Goal: Information Seeking & Learning: Learn about a topic

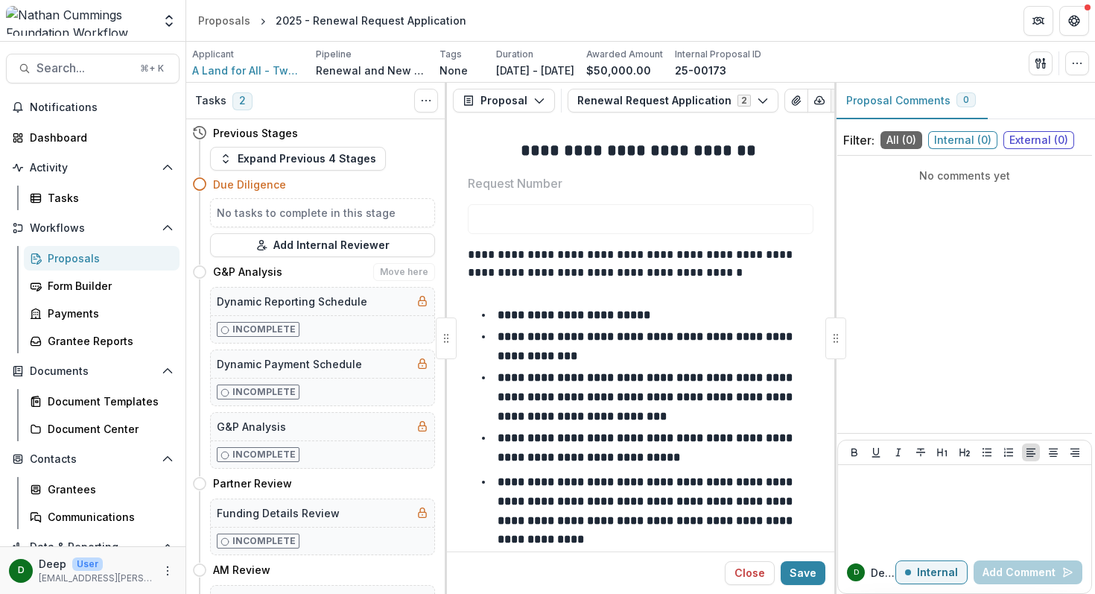
scroll to position [13581, 0]
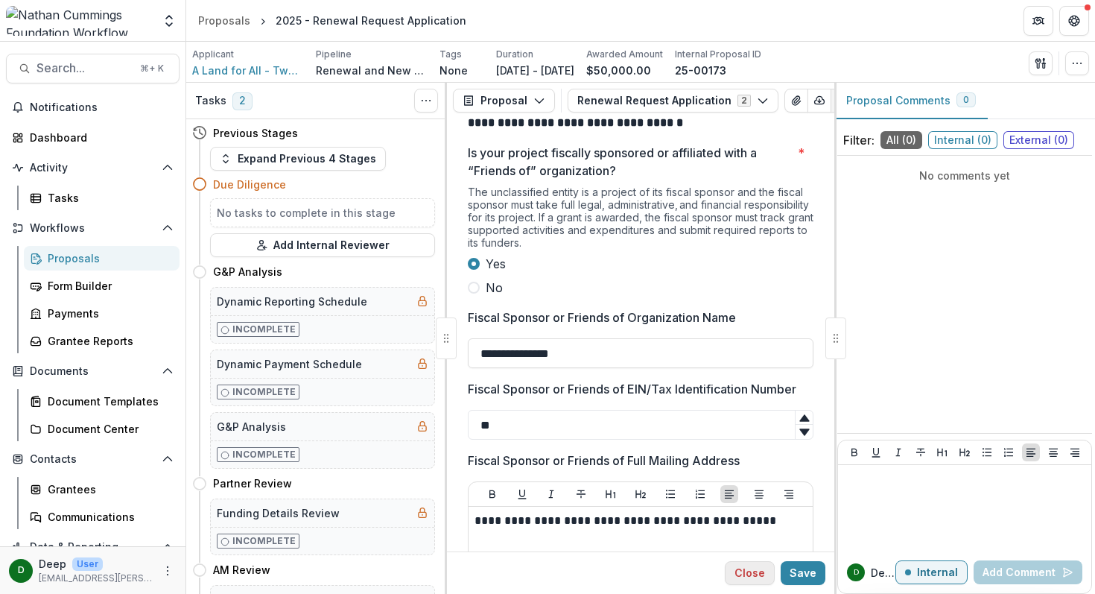
click at [761, 572] on button "Close" at bounding box center [750, 573] width 50 height 24
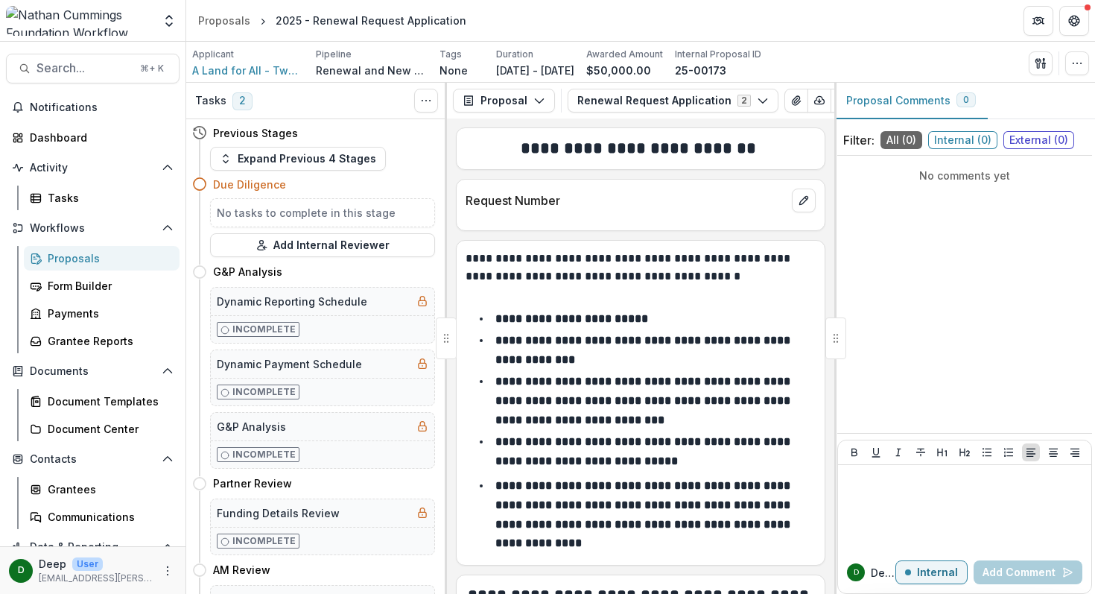
click at [92, 258] on div "Proposals" at bounding box center [108, 258] width 120 height 16
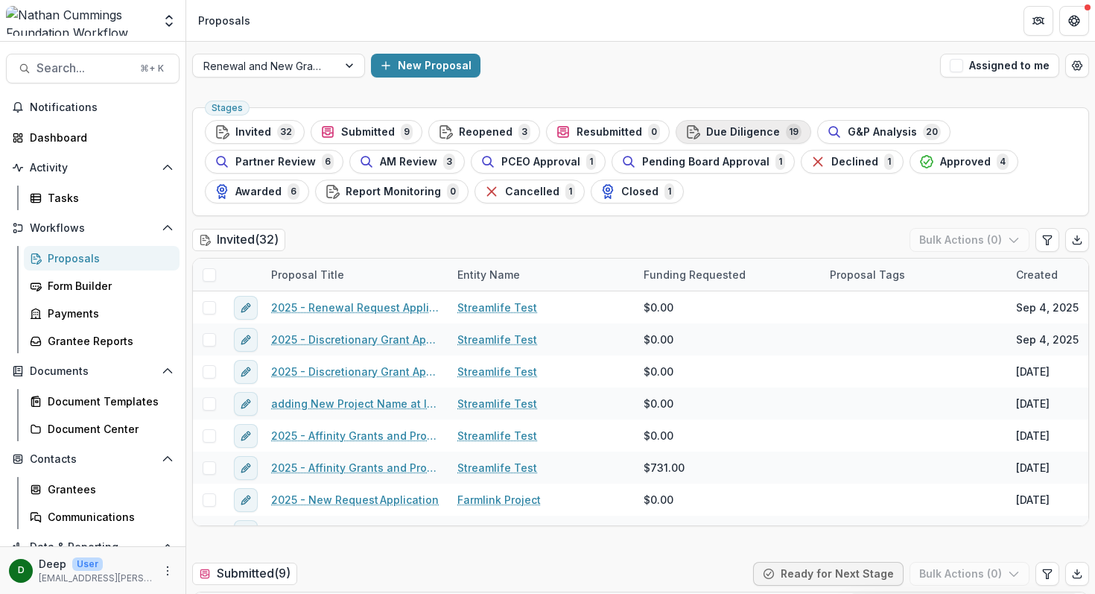
click at [724, 130] on span "Due Diligence" at bounding box center [743, 132] width 74 height 13
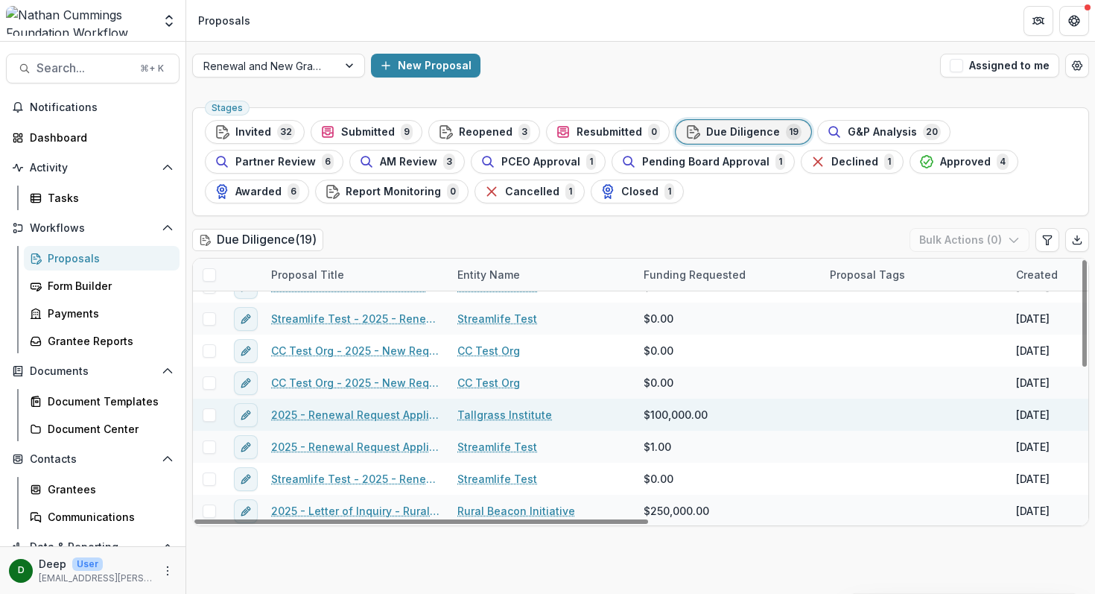
scroll to position [22, 0]
click at [386, 412] on link "2025 - Renewal Request Application" at bounding box center [355, 413] width 168 height 16
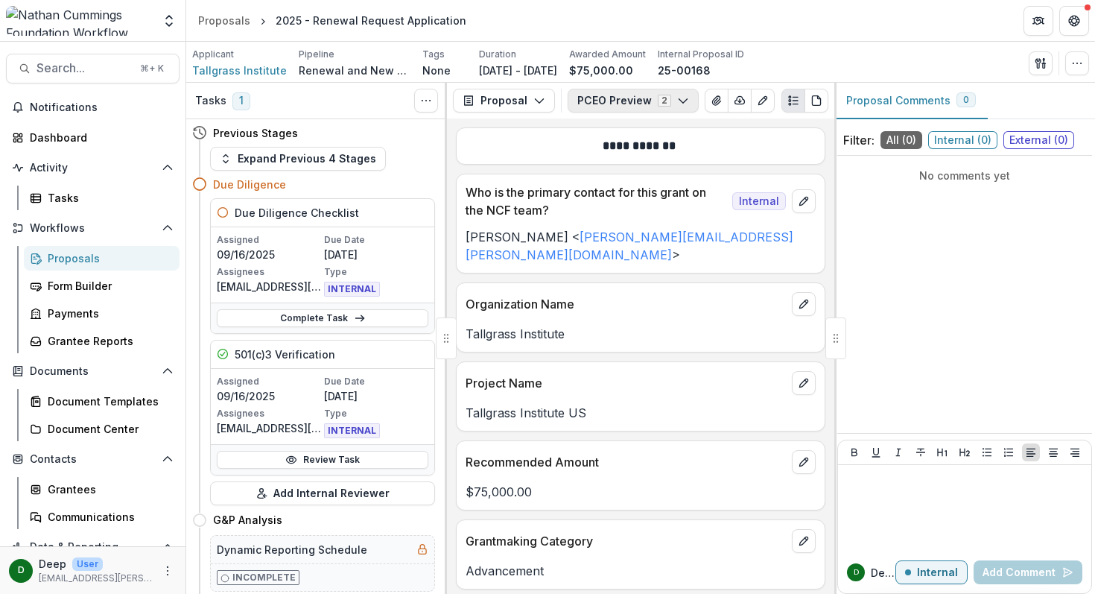
click at [638, 101] on button "PCEO Preview 2" at bounding box center [632, 101] width 131 height 24
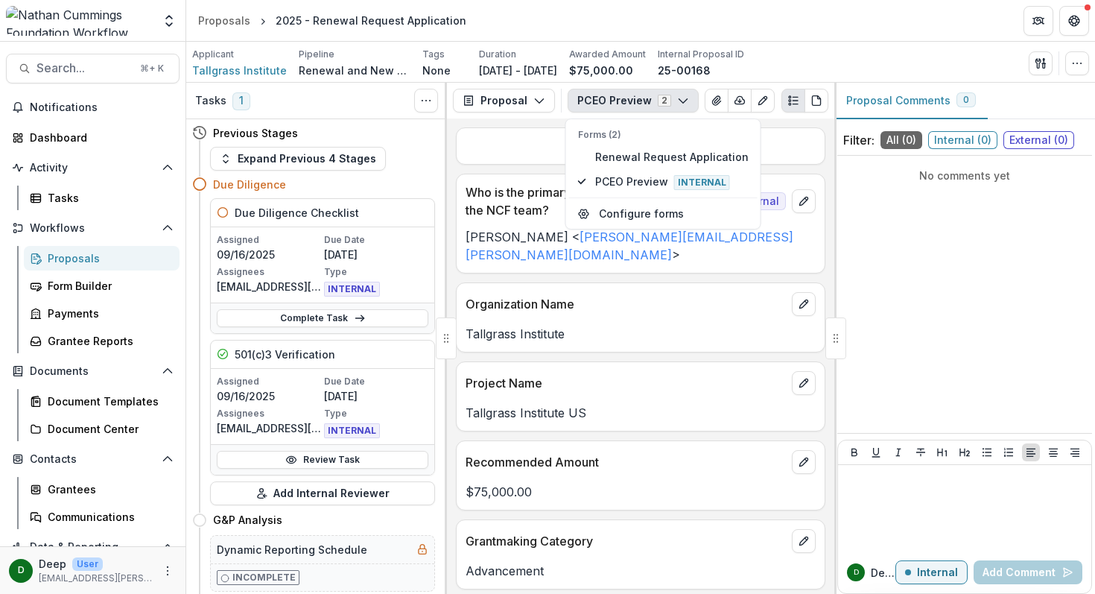
click at [638, 101] on button "PCEO Preview 2" at bounding box center [632, 101] width 131 height 24
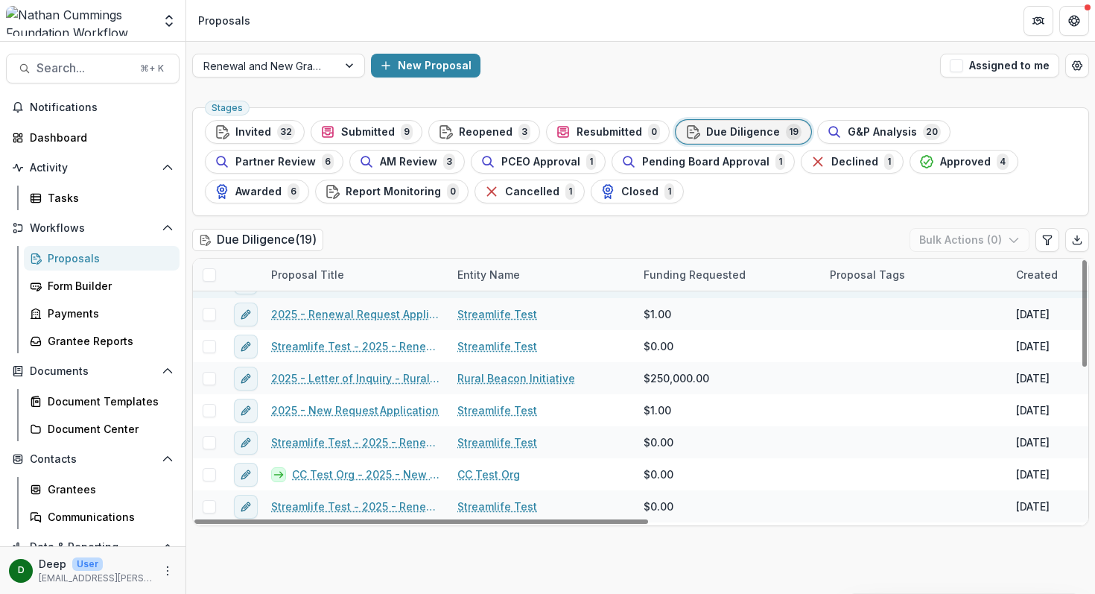
scroll to position [158, 0]
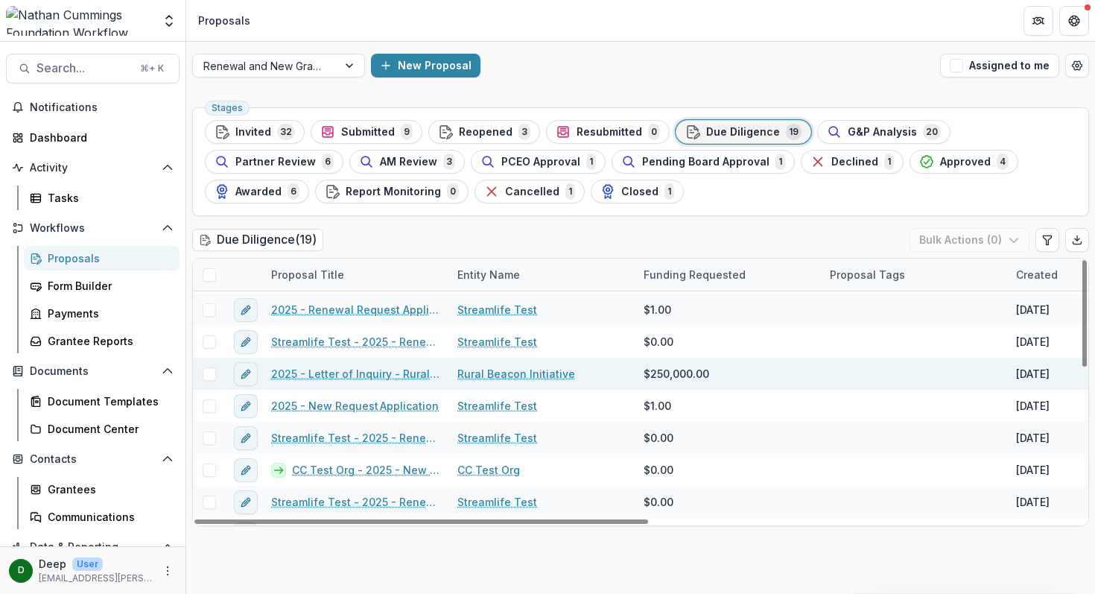
click at [373, 375] on link "2025 - Letter of Inquiry - Rural Beacon" at bounding box center [355, 374] width 168 height 16
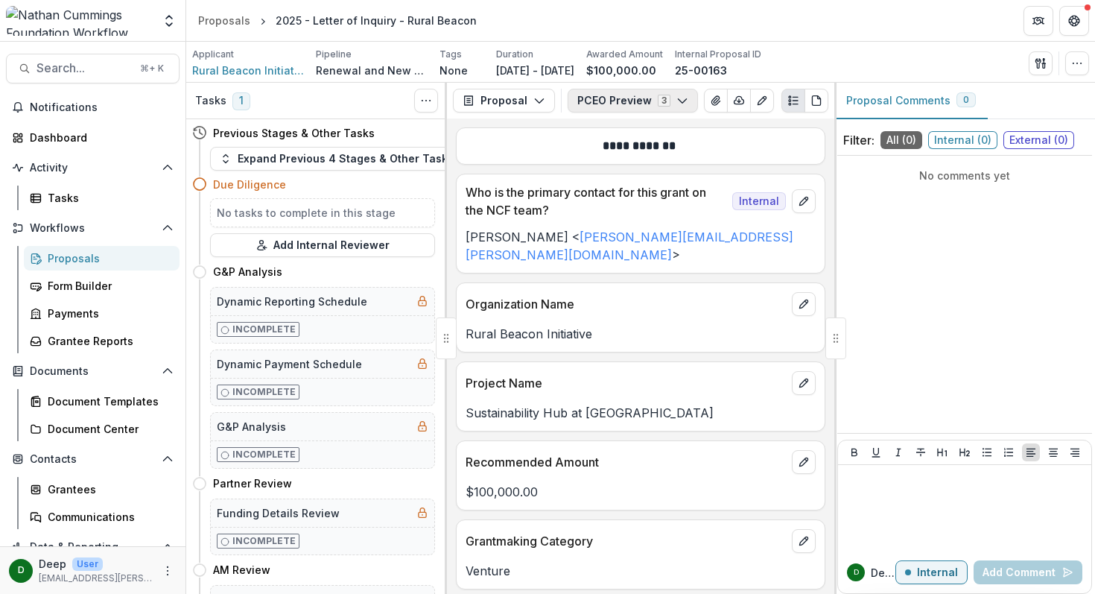
click at [646, 95] on button "PCEO Preview 3" at bounding box center [632, 101] width 130 height 24
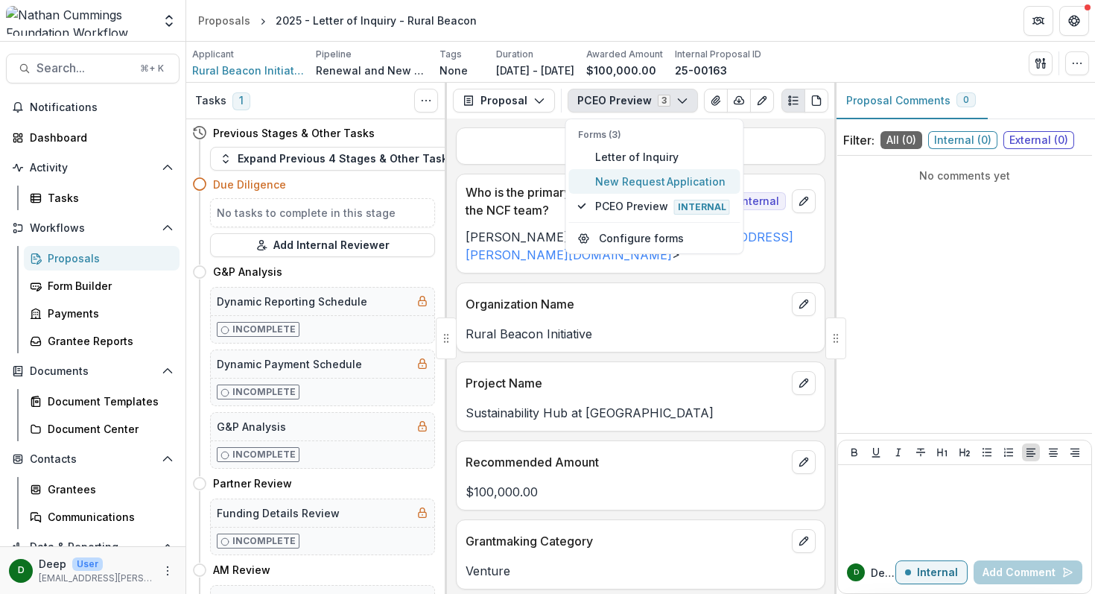
click at [611, 182] on span "New Request Application" at bounding box center [663, 182] width 136 height 16
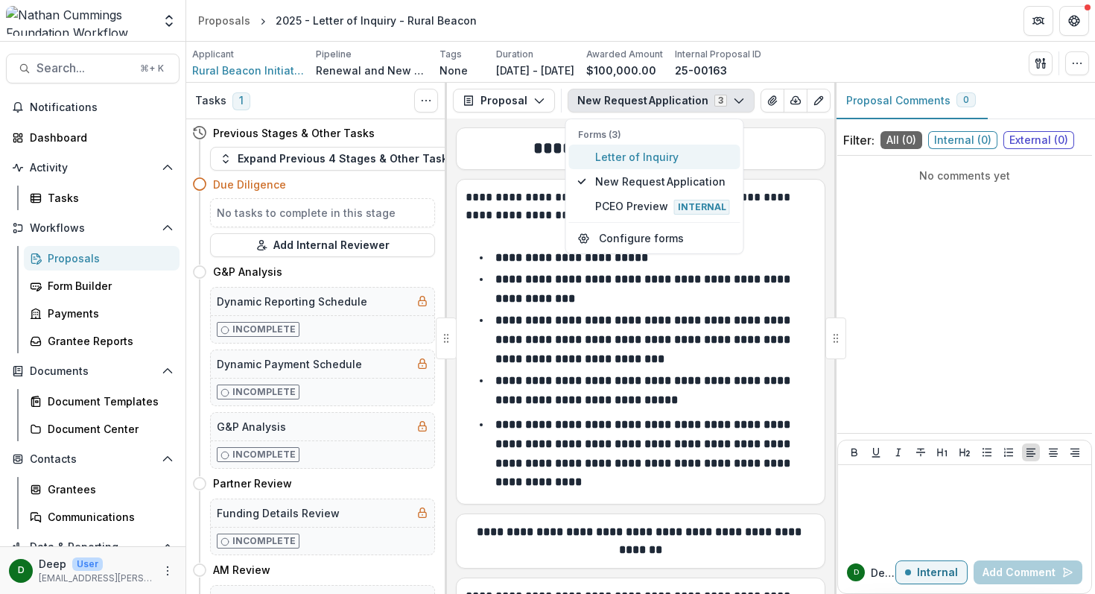
click at [609, 164] on span "Letter of Inquiry" at bounding box center [663, 157] width 136 height 16
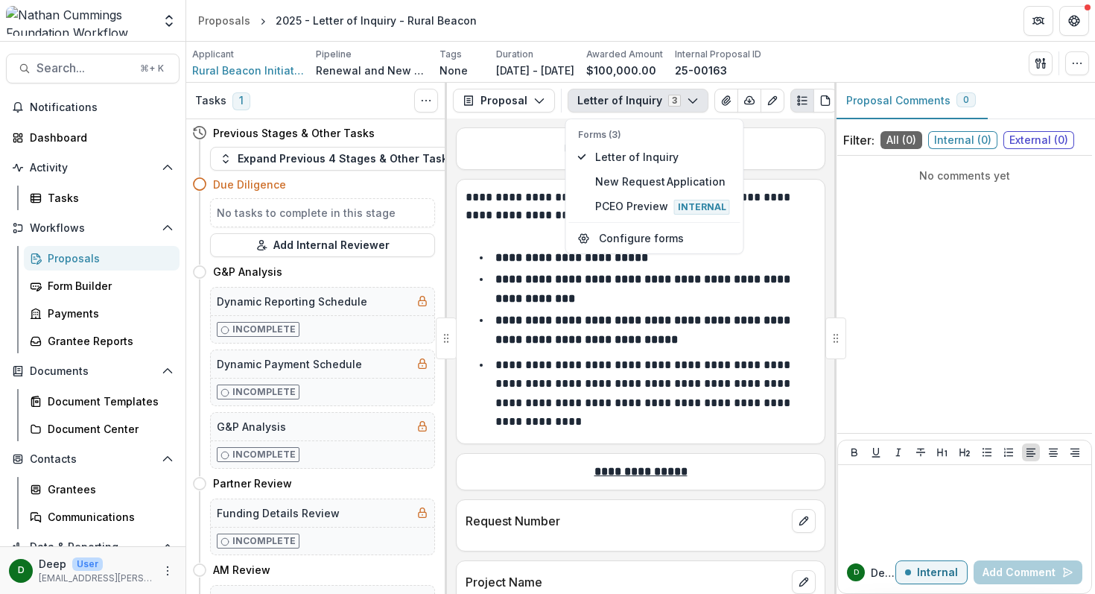
click at [622, 109] on button "Letter of Inquiry 3" at bounding box center [637, 101] width 141 height 24
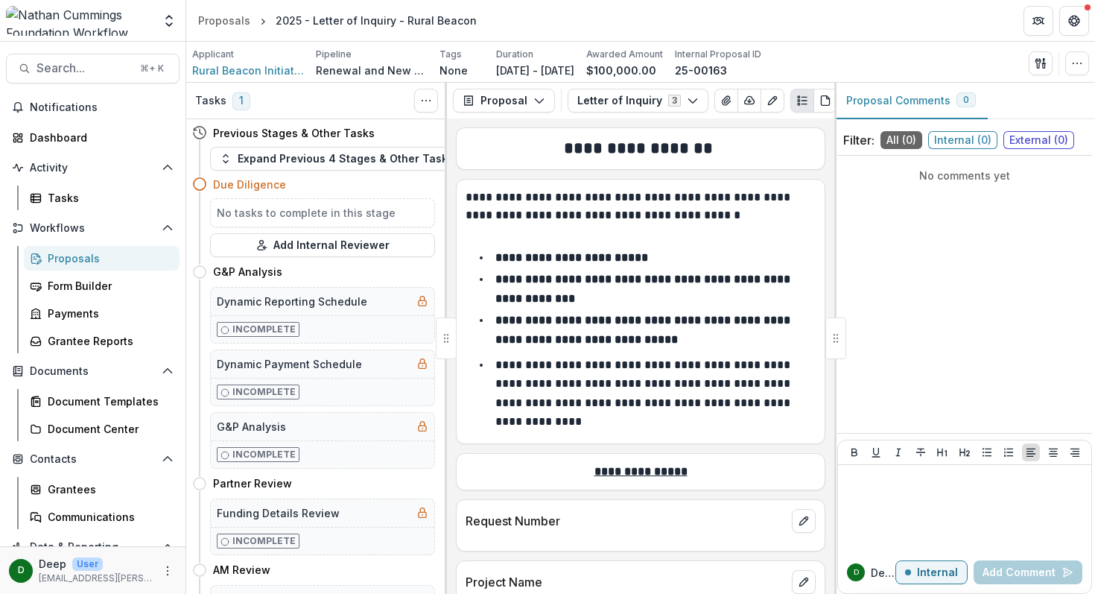
click at [202, 186] on icon at bounding box center [199, 183] width 15 height 15
click at [391, 177] on div "Due Diligence" at bounding box center [324, 184] width 222 height 16
click at [283, 155] on button "Expand Previous 4 Stages & Other Tasks" at bounding box center [336, 159] width 253 height 24
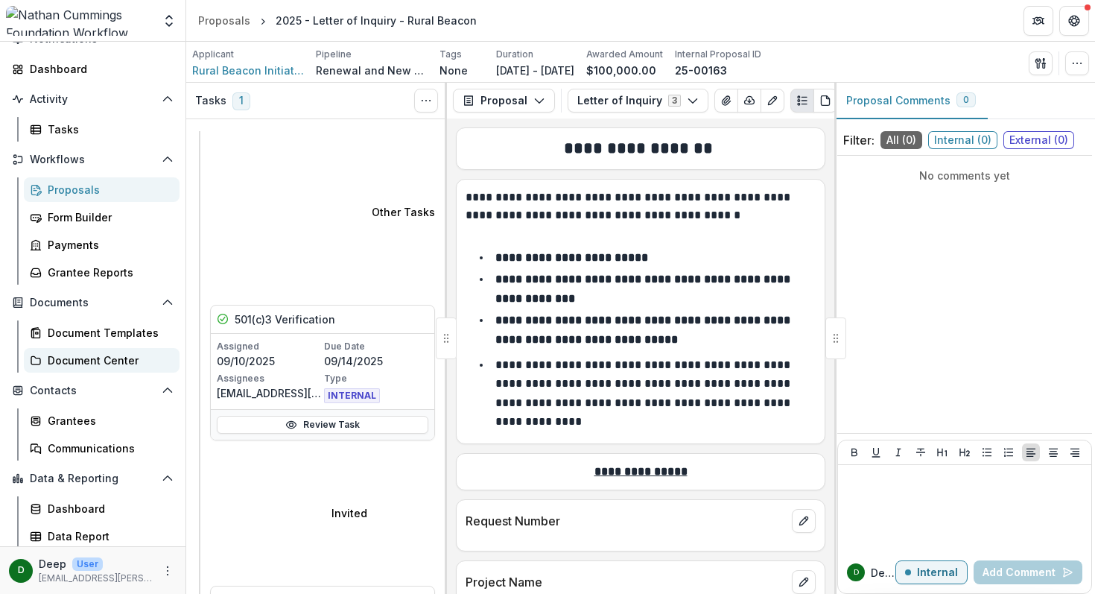
scroll to position [71, 0]
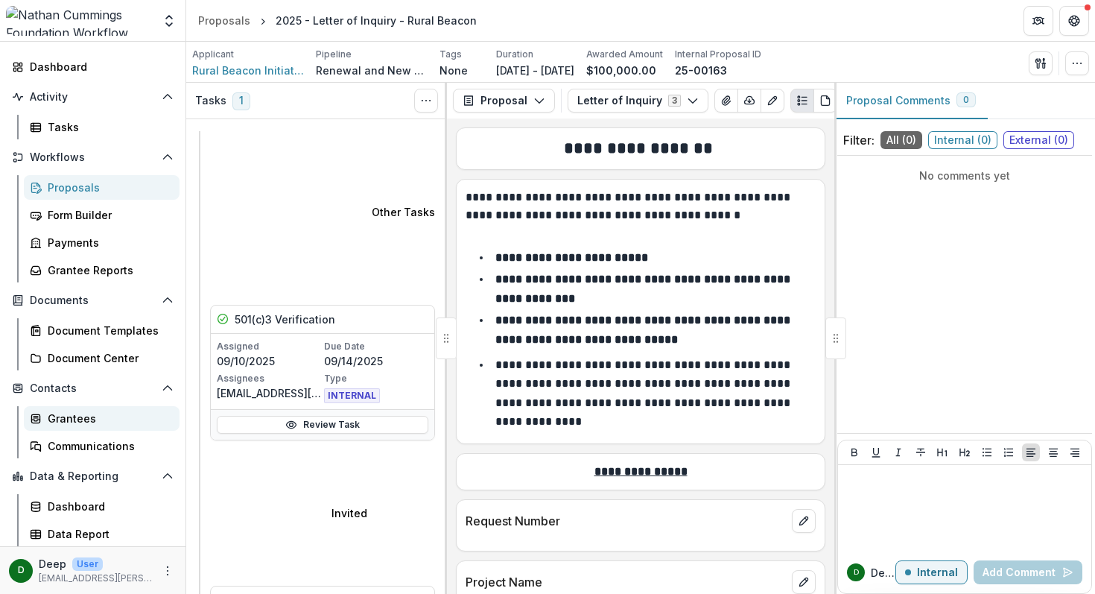
click at [71, 418] on div "Grantees" at bounding box center [108, 418] width 120 height 16
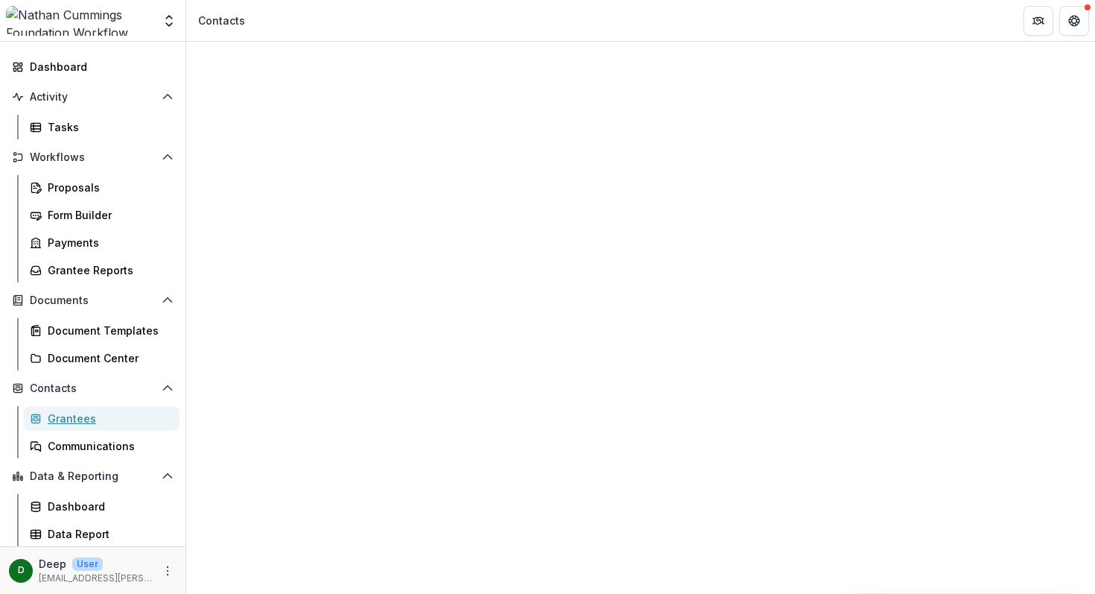
scroll to position [554, 0]
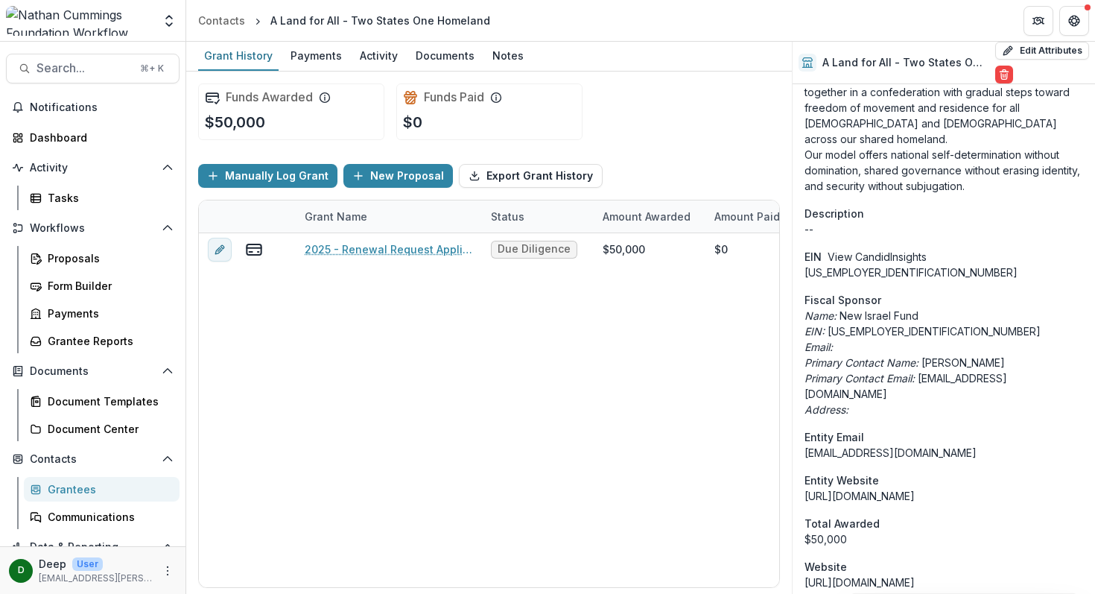
scroll to position [865, 0]
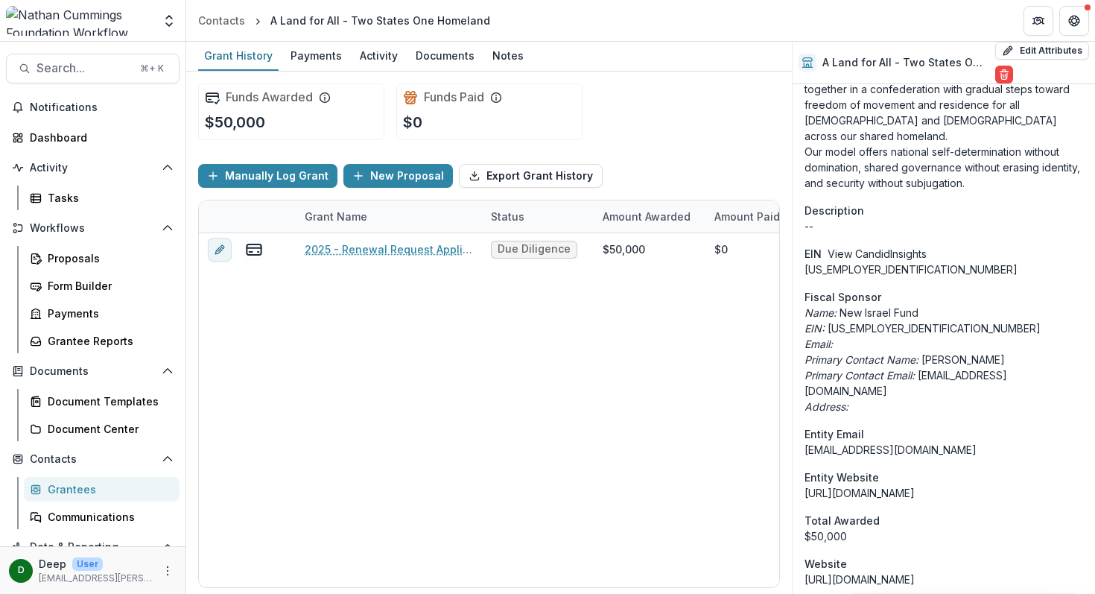
click at [904, 246] on button "View Candid Insights" at bounding box center [876, 254] width 99 height 16
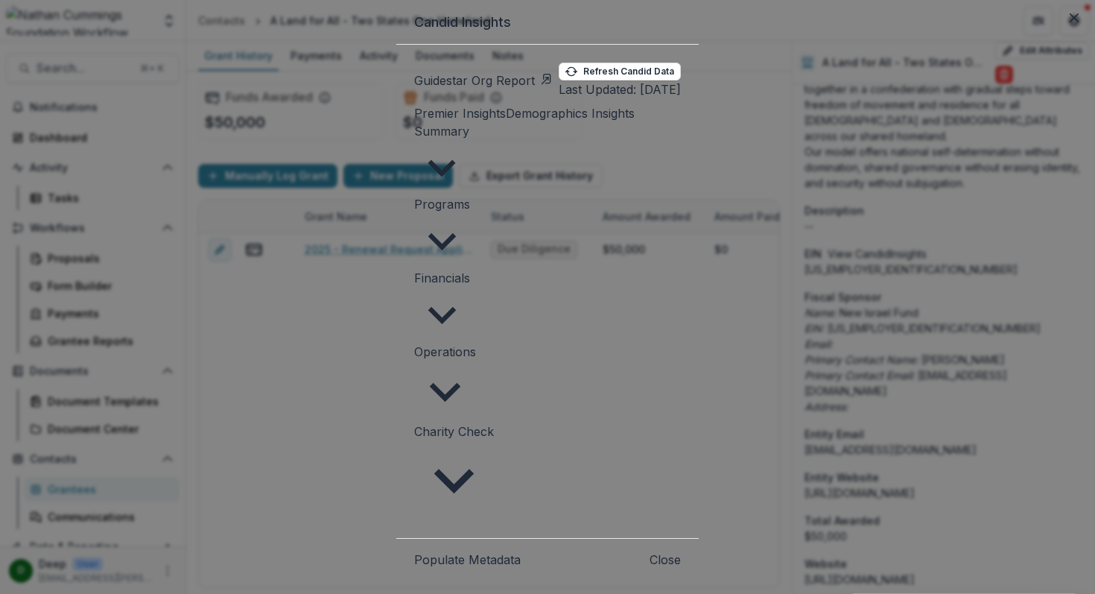
click at [414, 424] on span "Charity Check" at bounding box center [454, 431] width 80 height 15
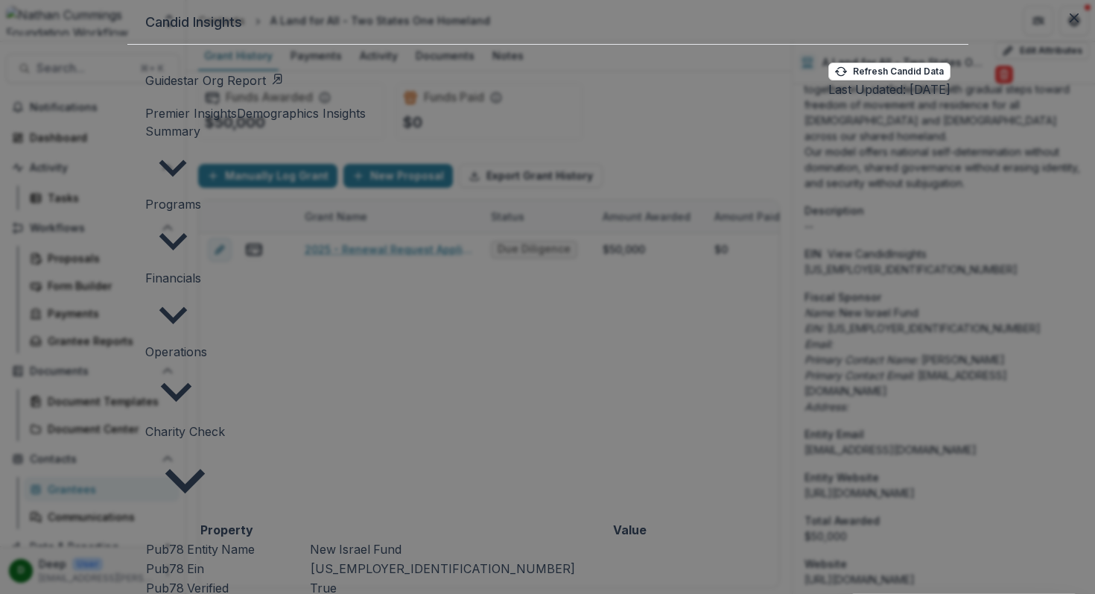
scroll to position [9, 0]
click at [1069, 22] on icon "Close" at bounding box center [1073, 17] width 9 height 9
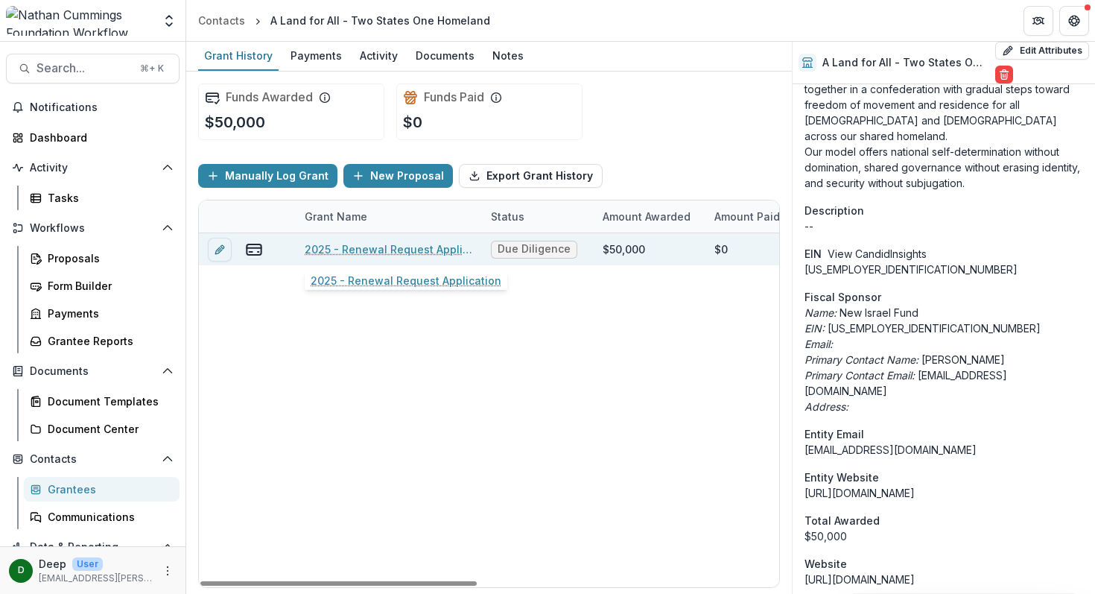
click at [343, 249] on link "2025 - Renewal Request Application" at bounding box center [389, 249] width 168 height 16
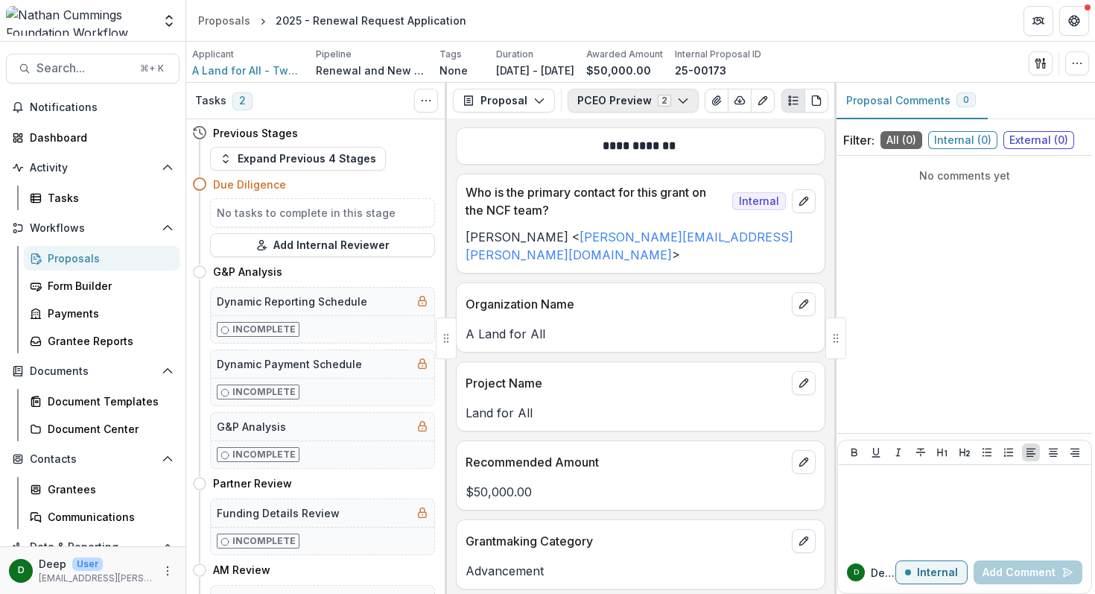
click at [610, 106] on button "PCEO Preview 2" at bounding box center [632, 101] width 131 height 24
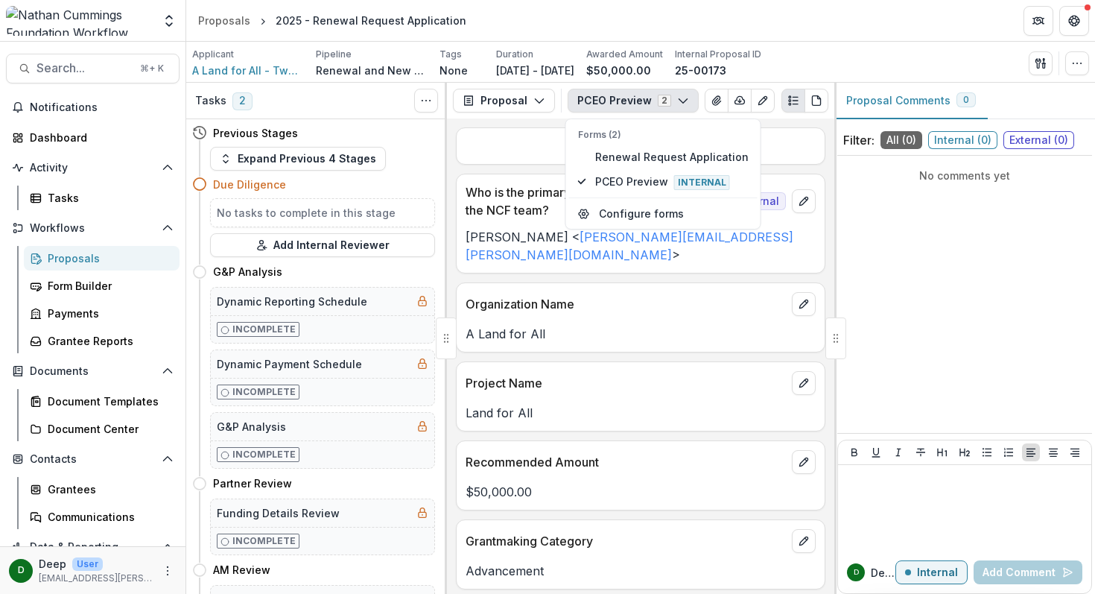
click at [609, 96] on button "PCEO Preview 2" at bounding box center [632, 101] width 131 height 24
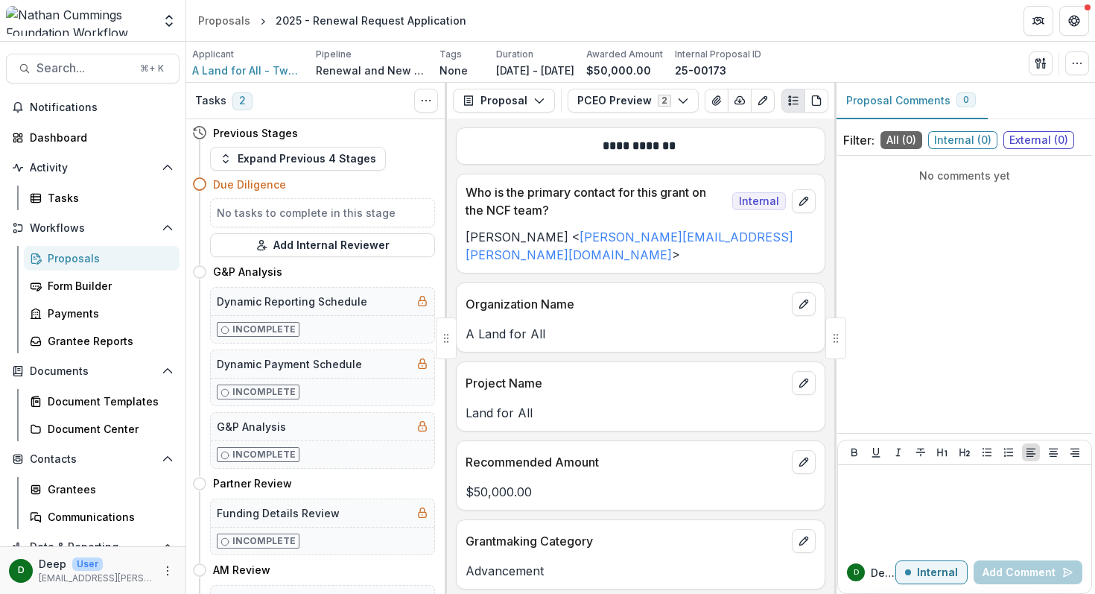
click at [197, 184] on icon at bounding box center [199, 183] width 15 height 15
click at [324, 213] on h5 "No tasks to complete in this stage" at bounding box center [322, 213] width 211 height 16
click at [434, 104] on button "Toggle View Cancelled Tasks" at bounding box center [426, 101] width 24 height 24
click at [287, 168] on button "Expand Previous 4 Stages" at bounding box center [298, 159] width 176 height 24
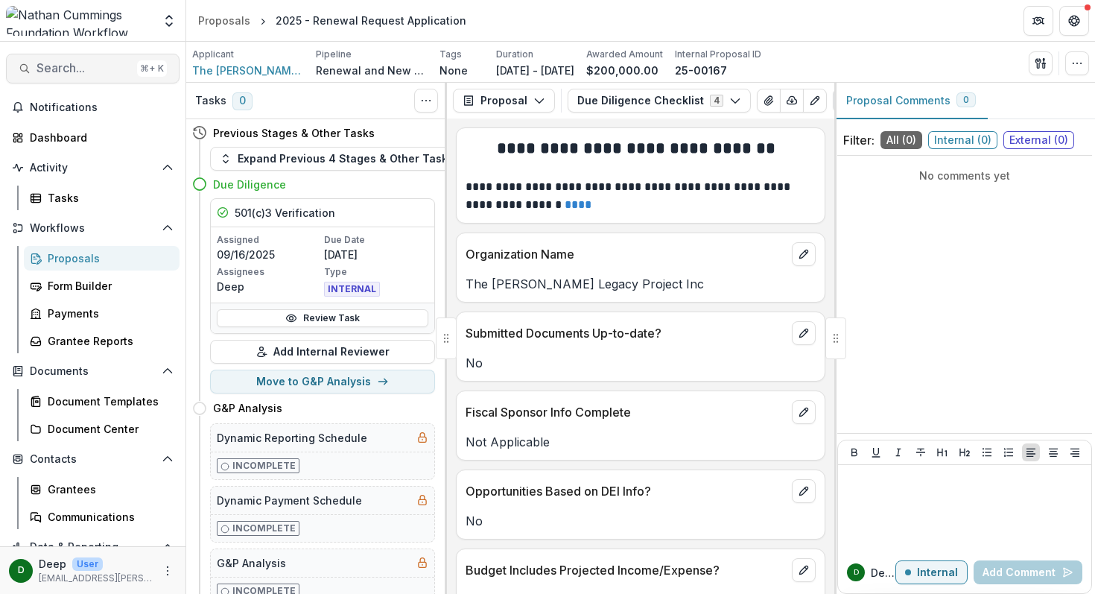
click at [93, 71] on span "Search..." at bounding box center [83, 68] width 95 height 14
type input "*********"
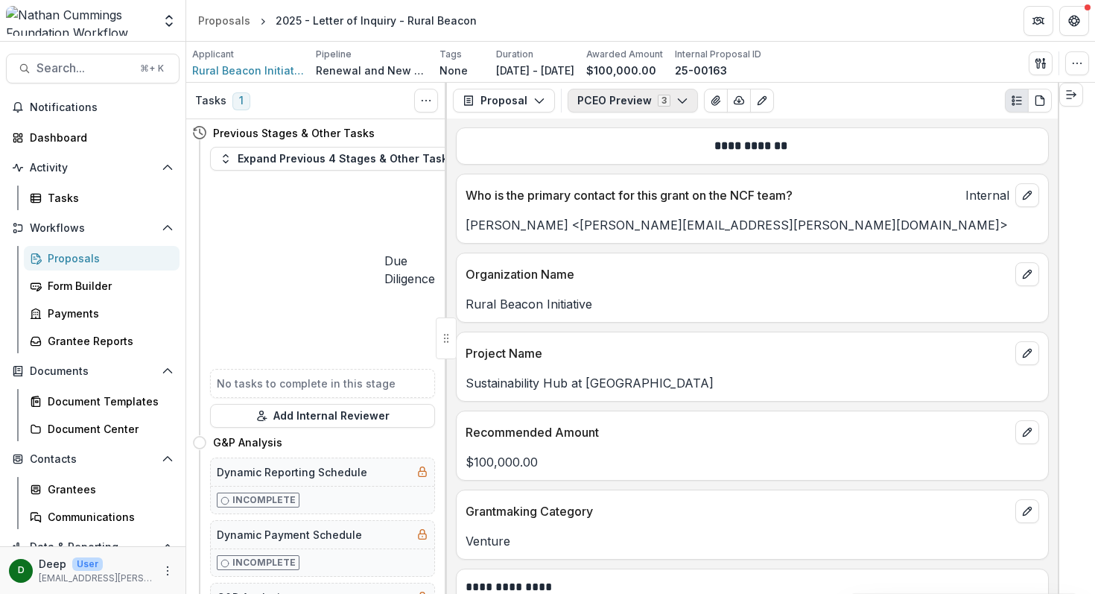
click at [676, 97] on icon "button" at bounding box center [682, 101] width 12 height 12
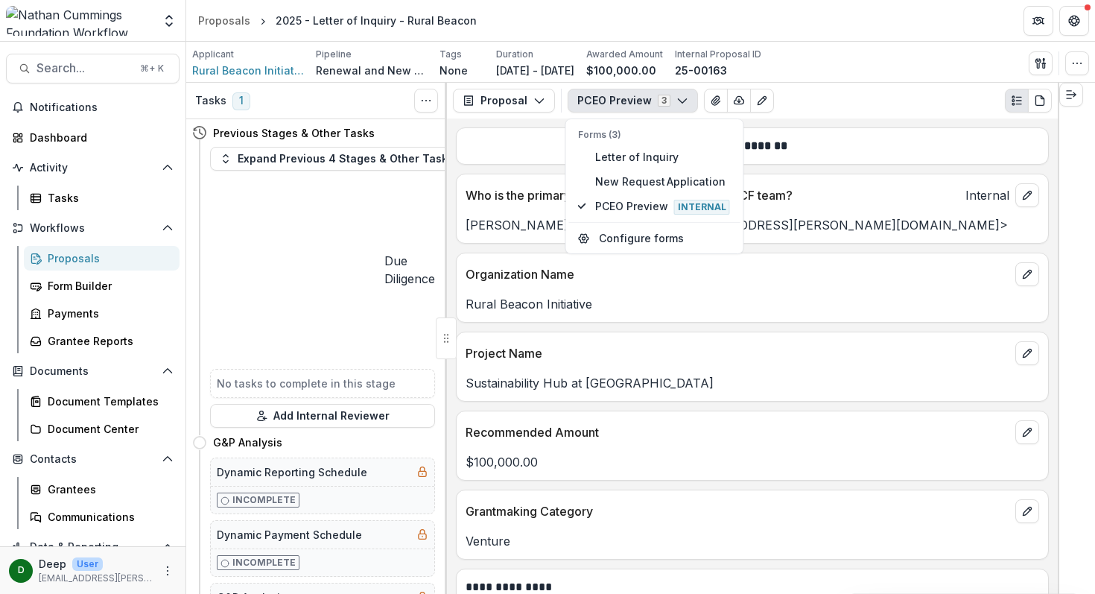
click at [676, 97] on icon "button" at bounding box center [682, 101] width 12 height 12
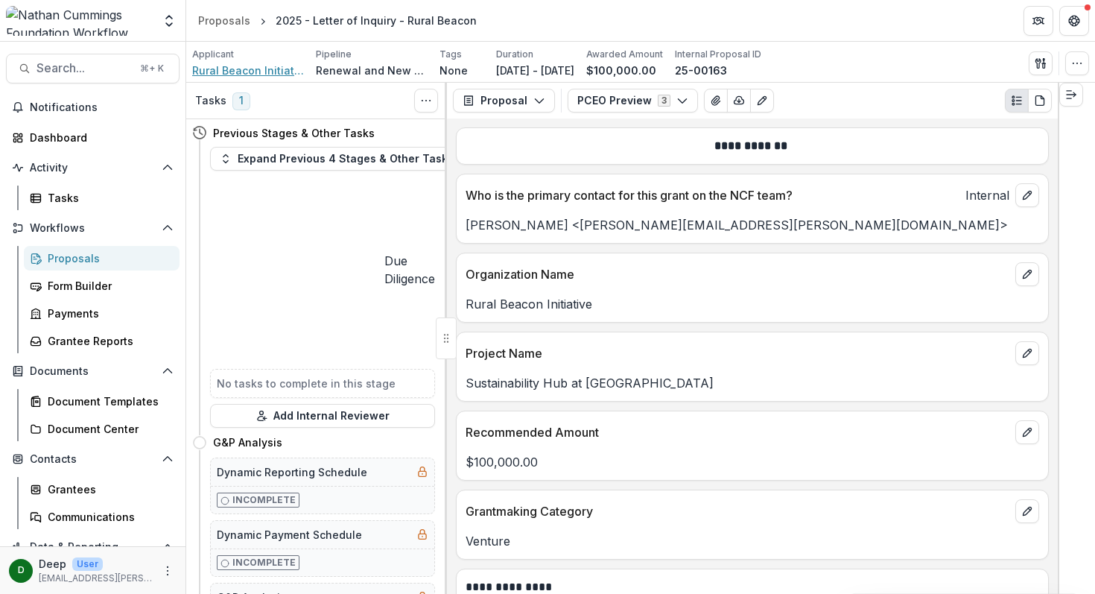
click at [259, 73] on span "Rural Beacon Initiative" at bounding box center [248, 71] width 112 height 16
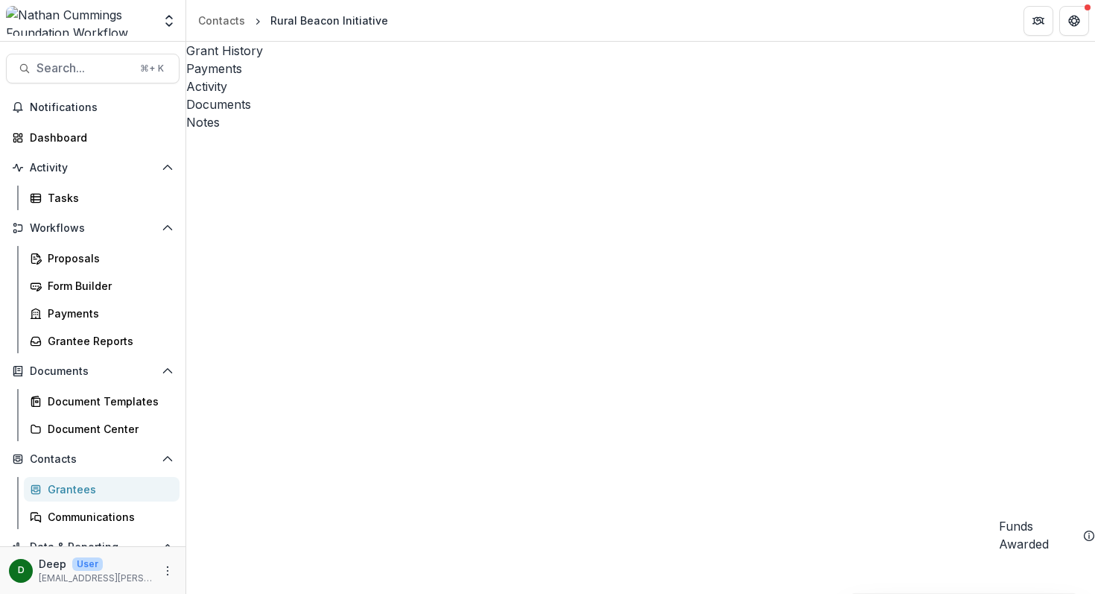
scroll to position [1486, 0]
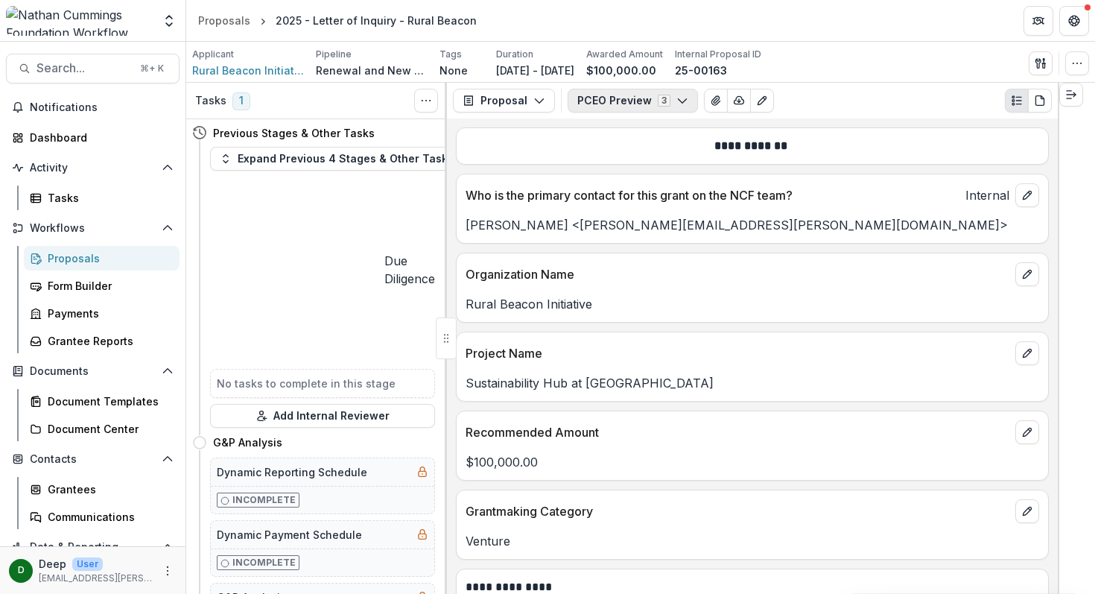
click at [626, 106] on button "PCEO Preview 3" at bounding box center [632, 101] width 130 height 24
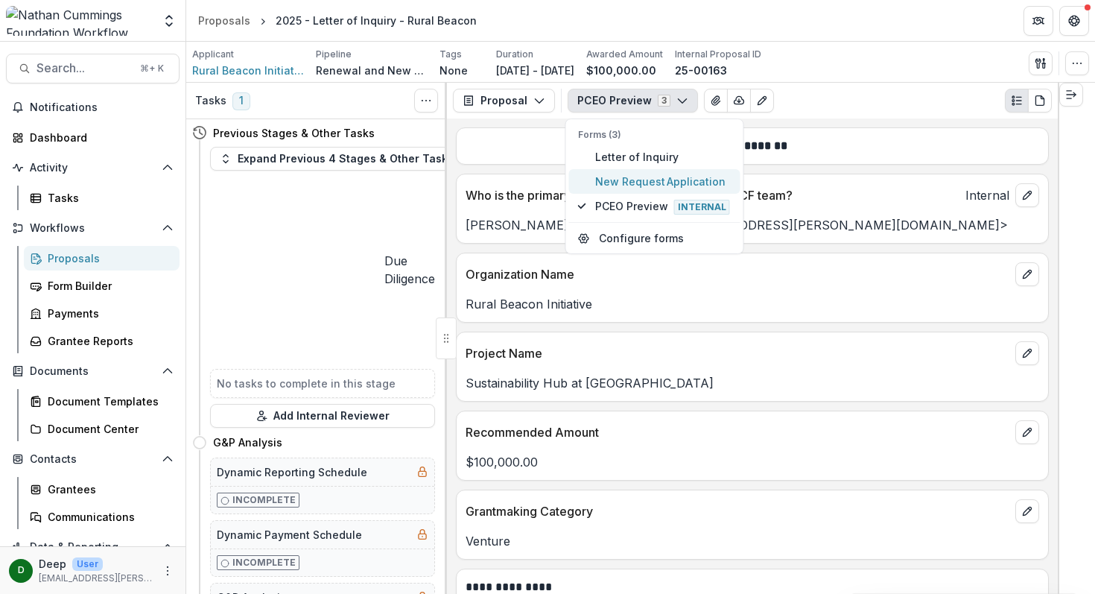
click at [619, 176] on span "New Request Application" at bounding box center [663, 182] width 136 height 16
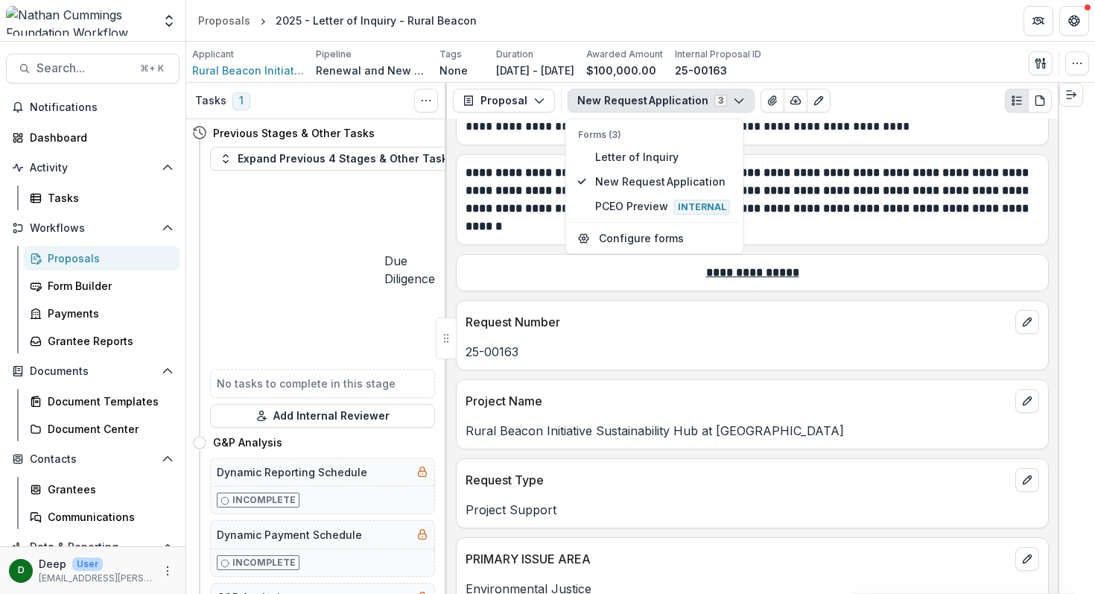
scroll to position [463, 0]
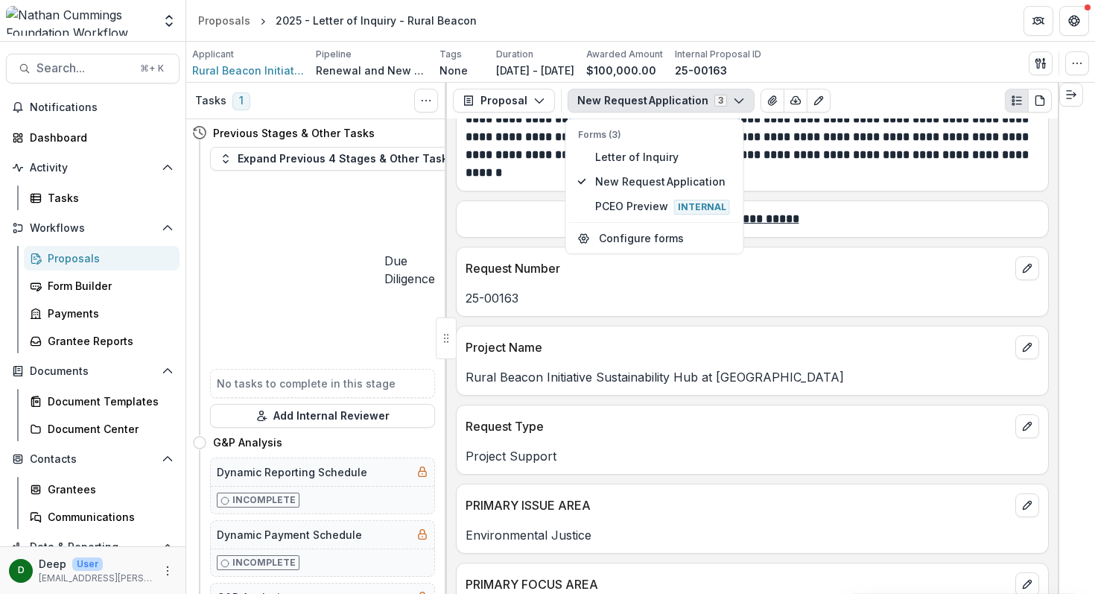
click at [726, 424] on p "Request Type" at bounding box center [737, 426] width 544 height 18
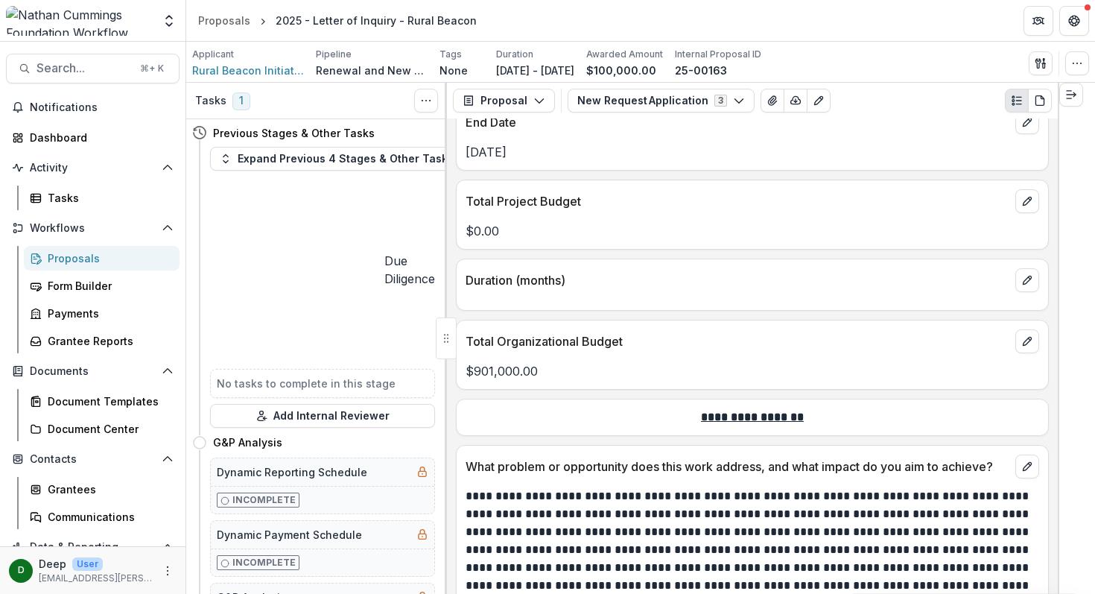
scroll to position [1526, 0]
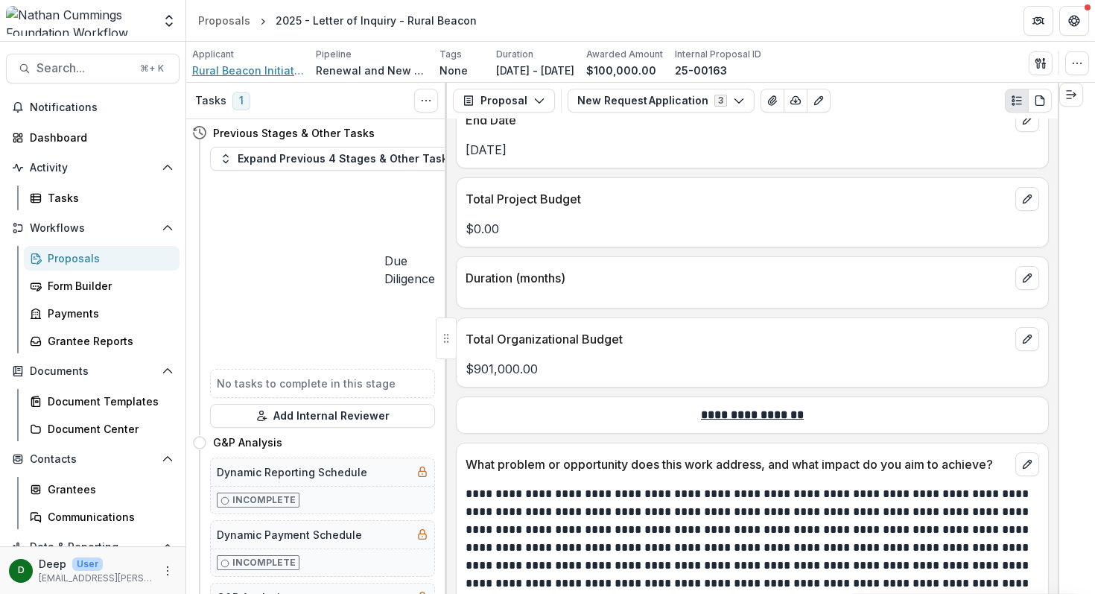
click at [260, 69] on span "Rural Beacon Initiative" at bounding box center [248, 71] width 112 height 16
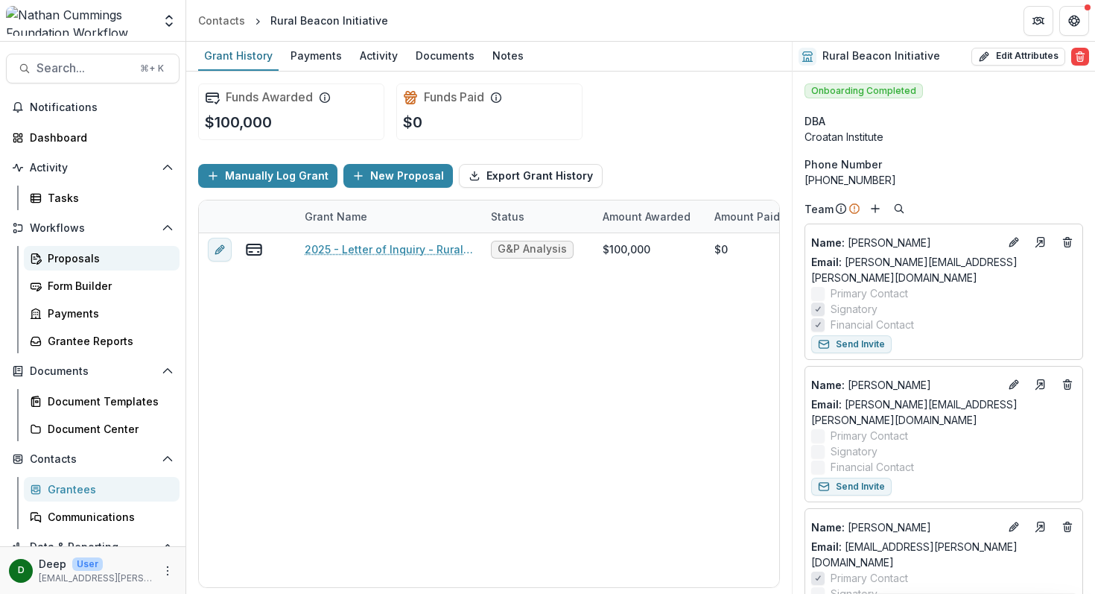
click at [72, 264] on div "Proposals" at bounding box center [108, 258] width 120 height 16
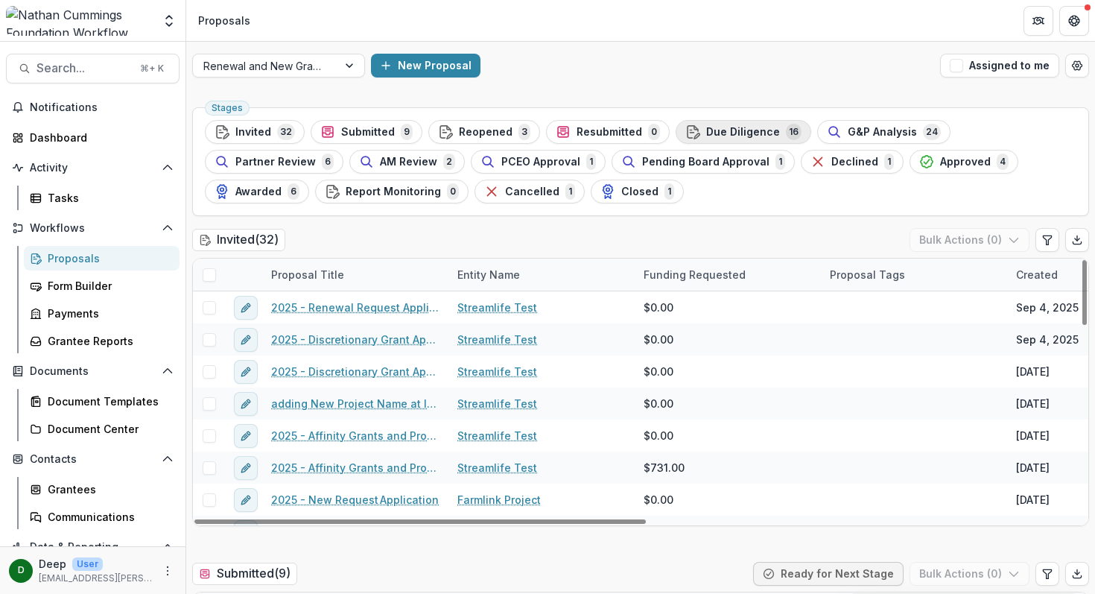
click at [725, 126] on span "Due Diligence" at bounding box center [743, 132] width 74 height 13
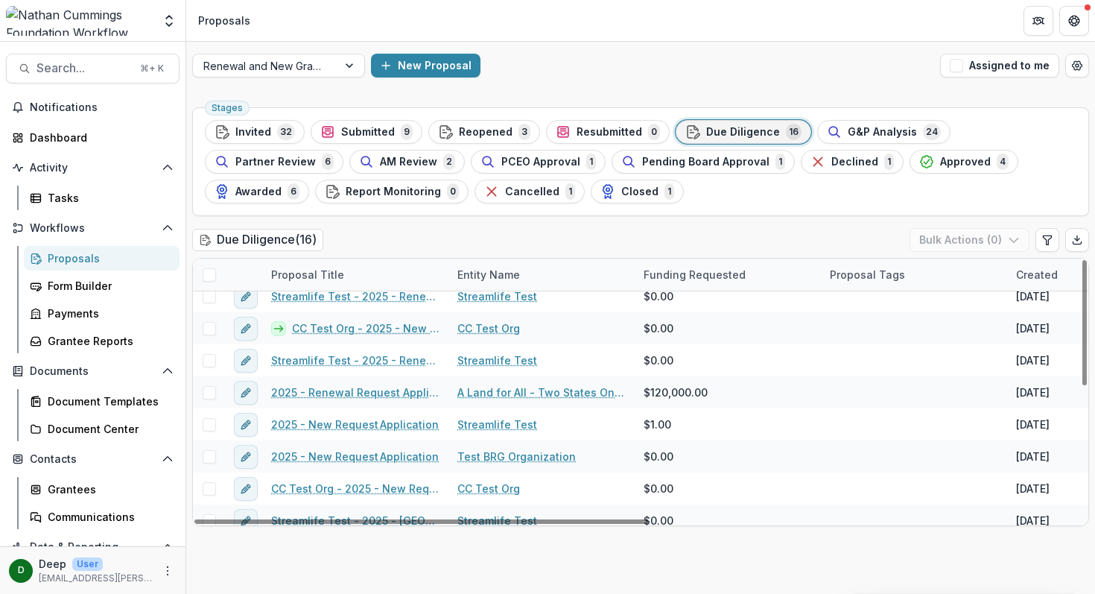
scroll to position [279, 0]
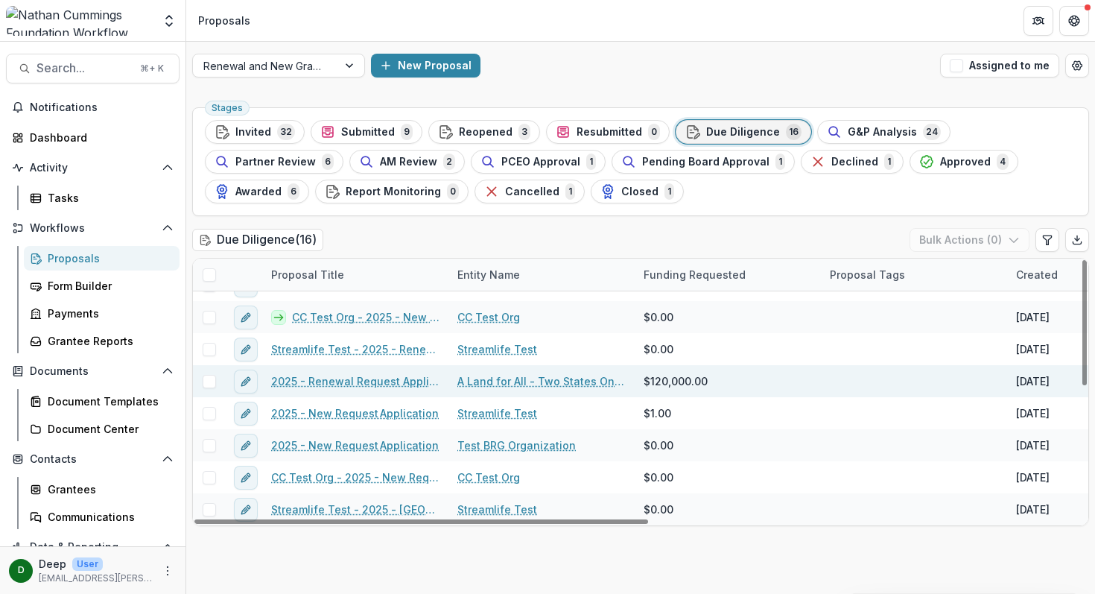
click at [387, 379] on link "2025 - Renewal Request Application" at bounding box center [355, 381] width 168 height 16
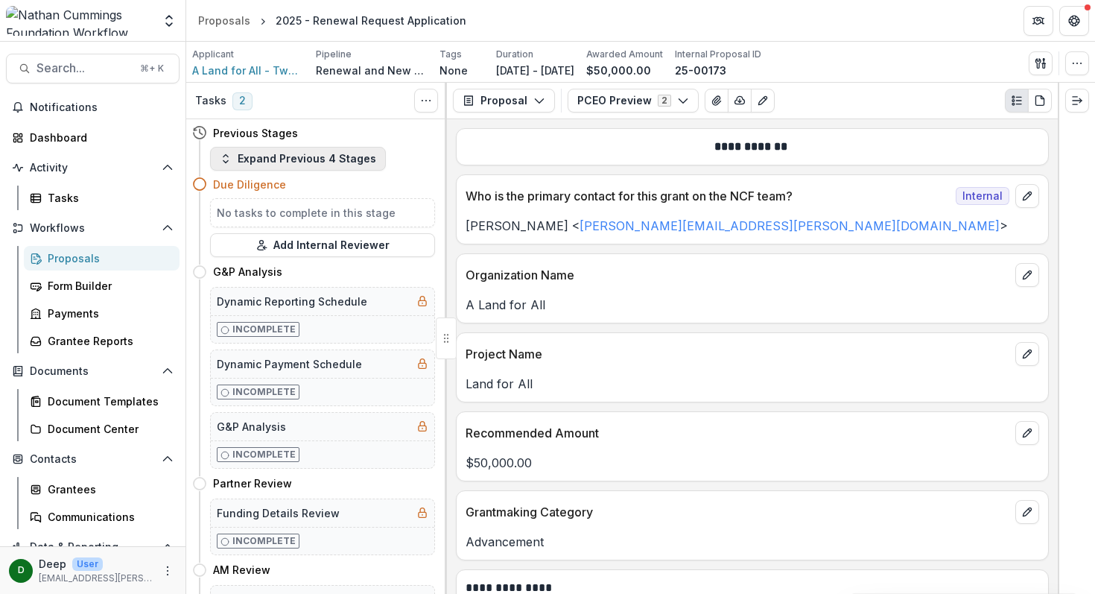
click at [290, 160] on button "Expand Previous 4 Stages" at bounding box center [298, 159] width 176 height 24
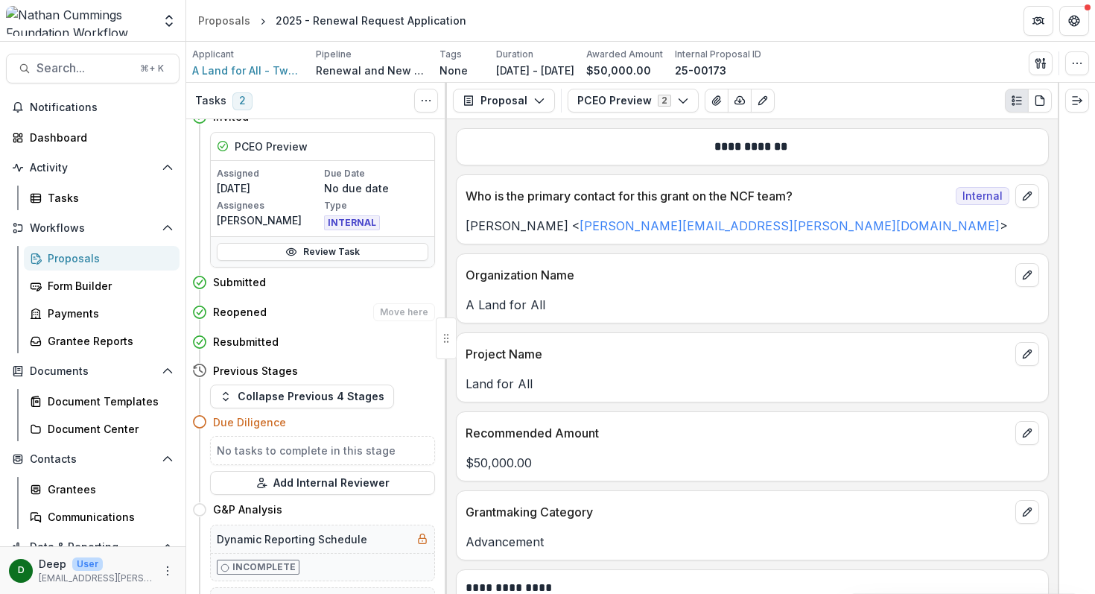
scroll to position [19, 0]
click at [273, 389] on button "Collapse Previous 4 Stages" at bounding box center [302, 395] width 184 height 24
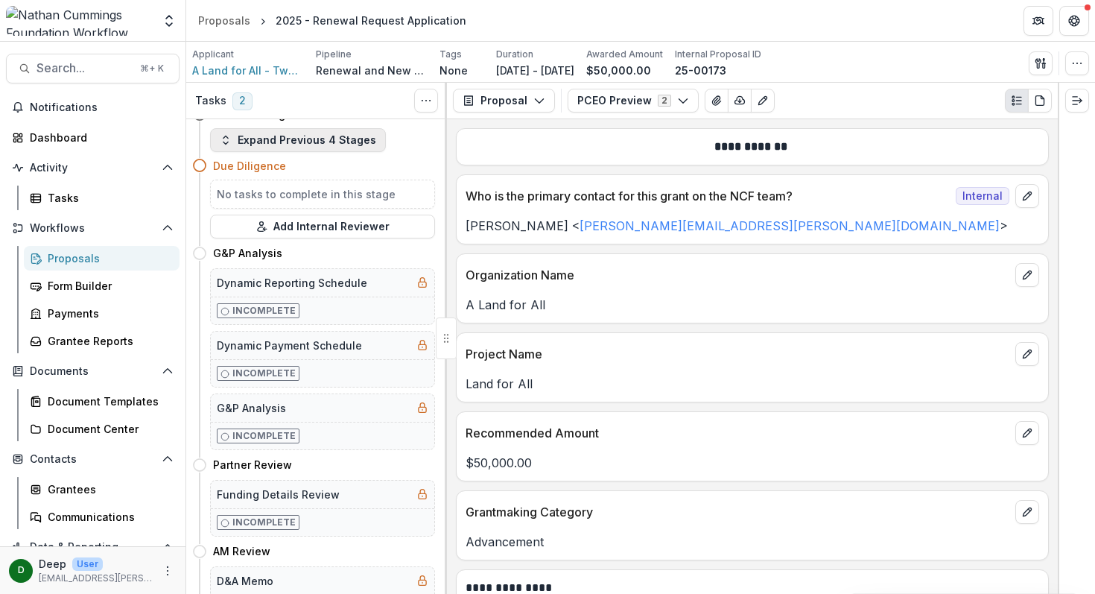
scroll to position [0, 0]
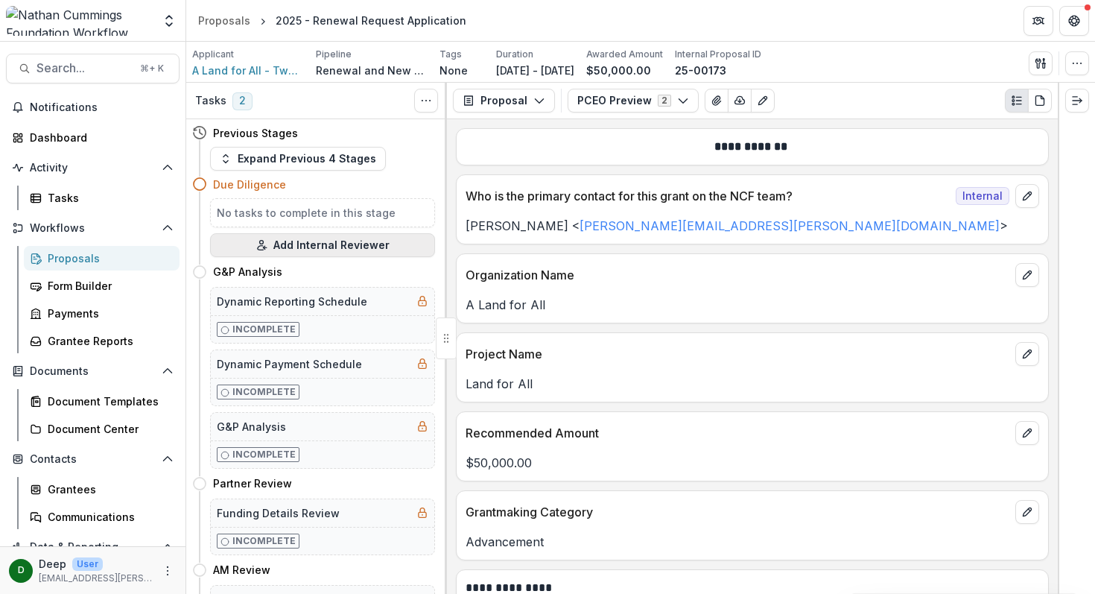
click at [304, 241] on button "Add Internal Reviewer" at bounding box center [322, 245] width 225 height 24
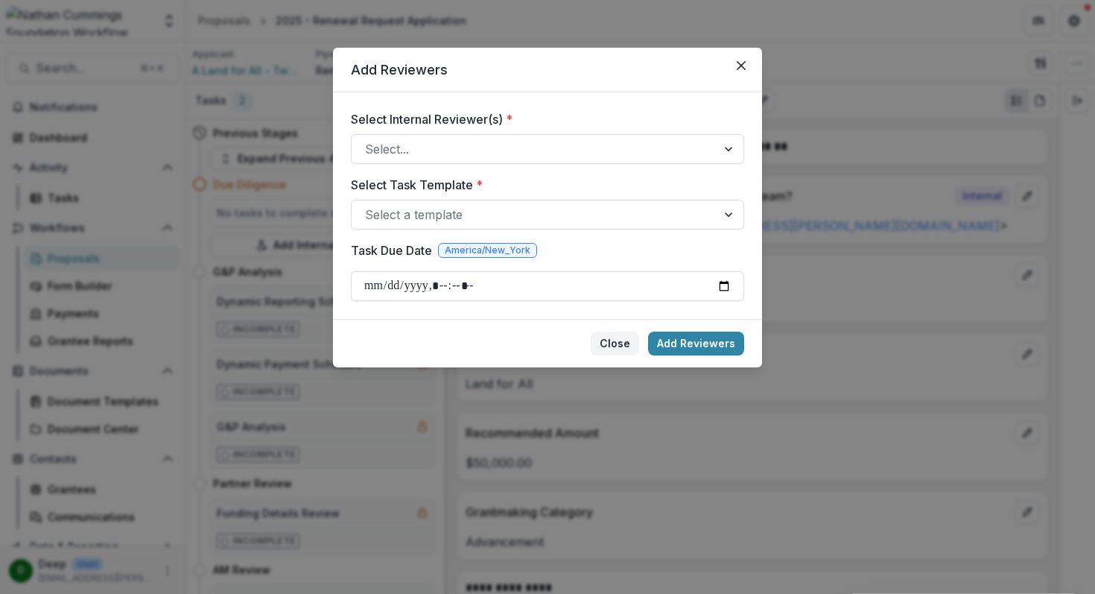
click at [623, 337] on button "Close" at bounding box center [615, 343] width 48 height 24
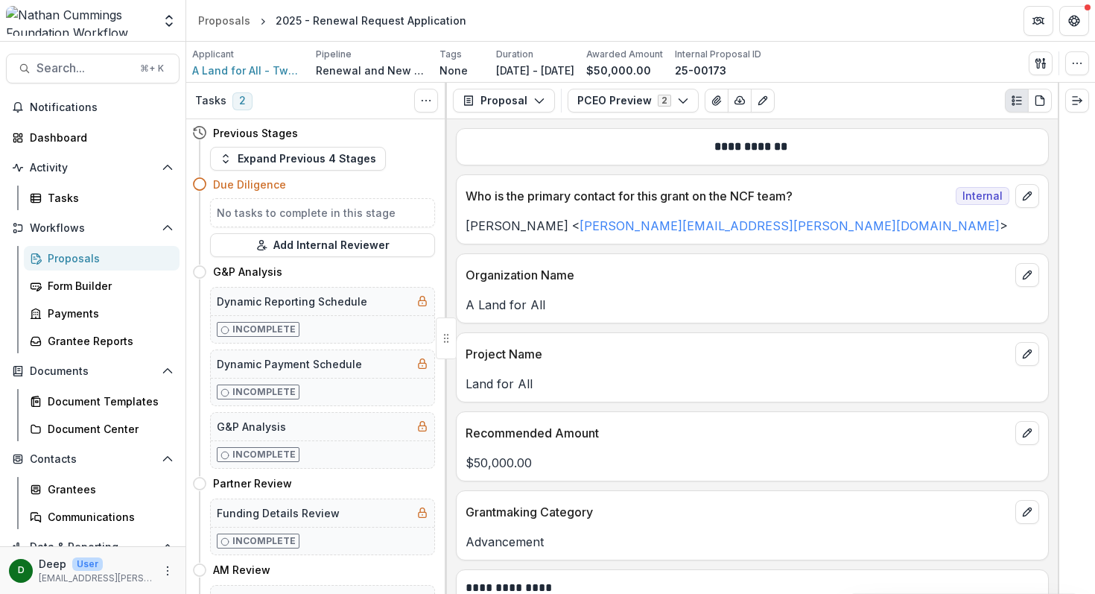
click at [909, 120] on div "**********" at bounding box center [752, 356] width 611 height 474
click at [66, 257] on div "Proposals" at bounding box center [108, 258] width 120 height 16
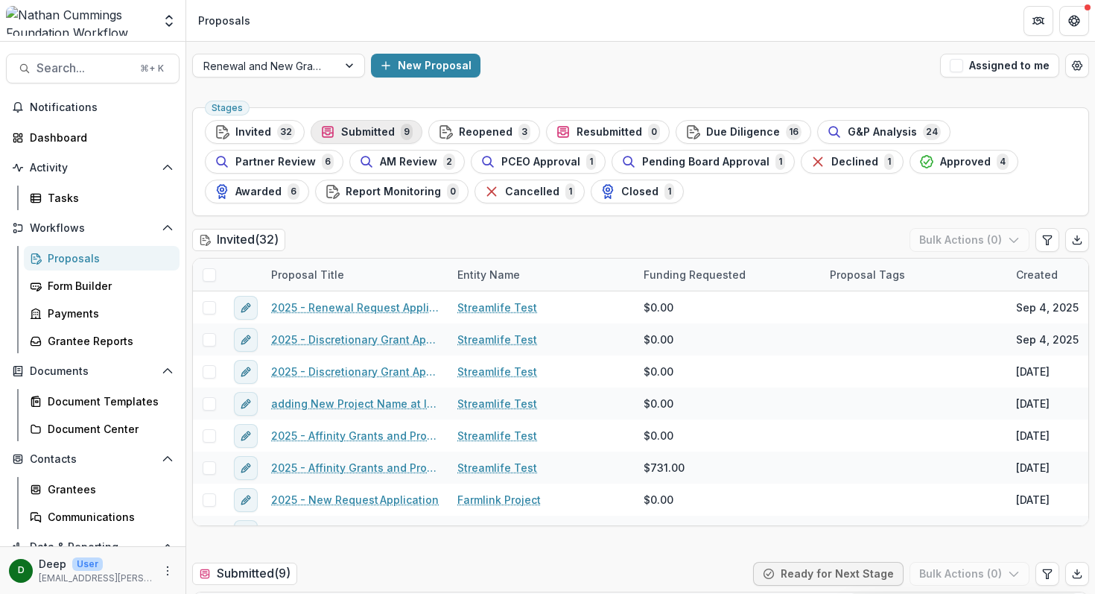
click at [372, 130] on span "Submitted" at bounding box center [368, 132] width 54 height 13
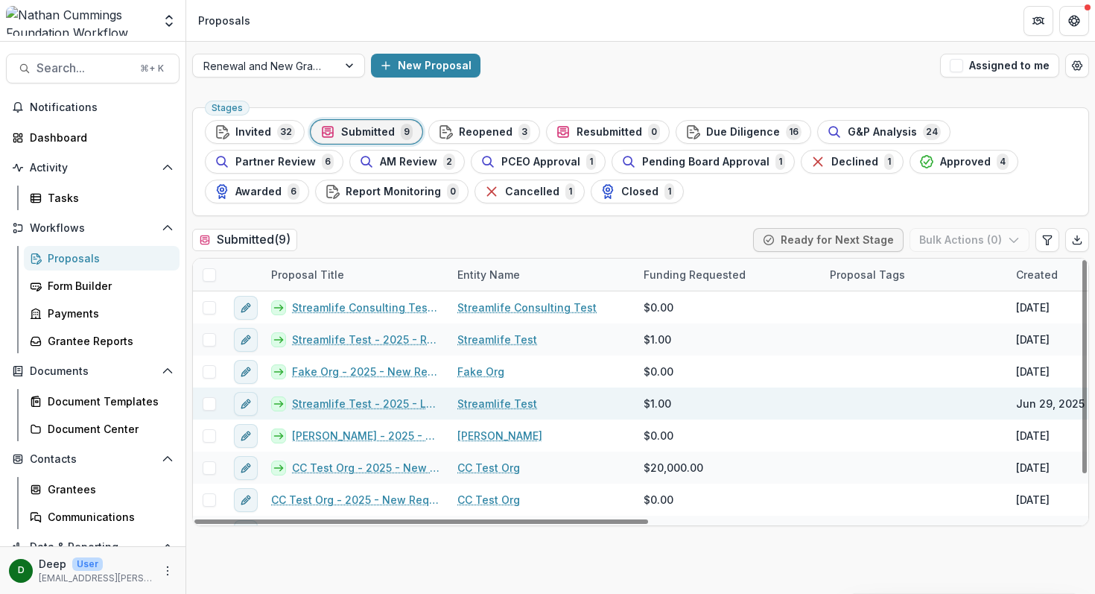
scroll to position [54, 0]
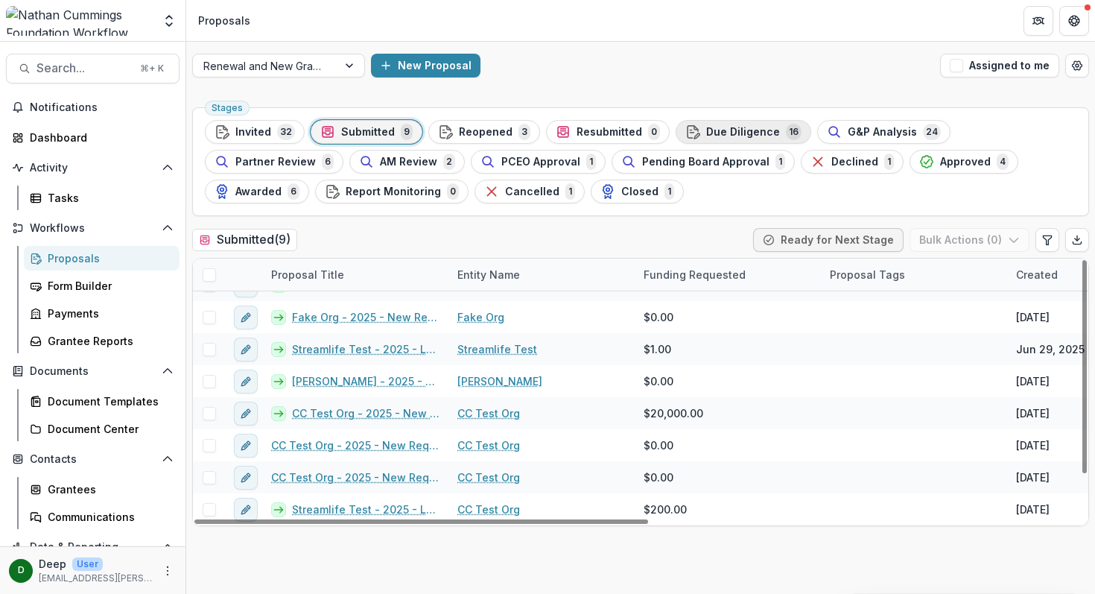
click at [751, 129] on span "Due Diligence" at bounding box center [743, 132] width 74 height 13
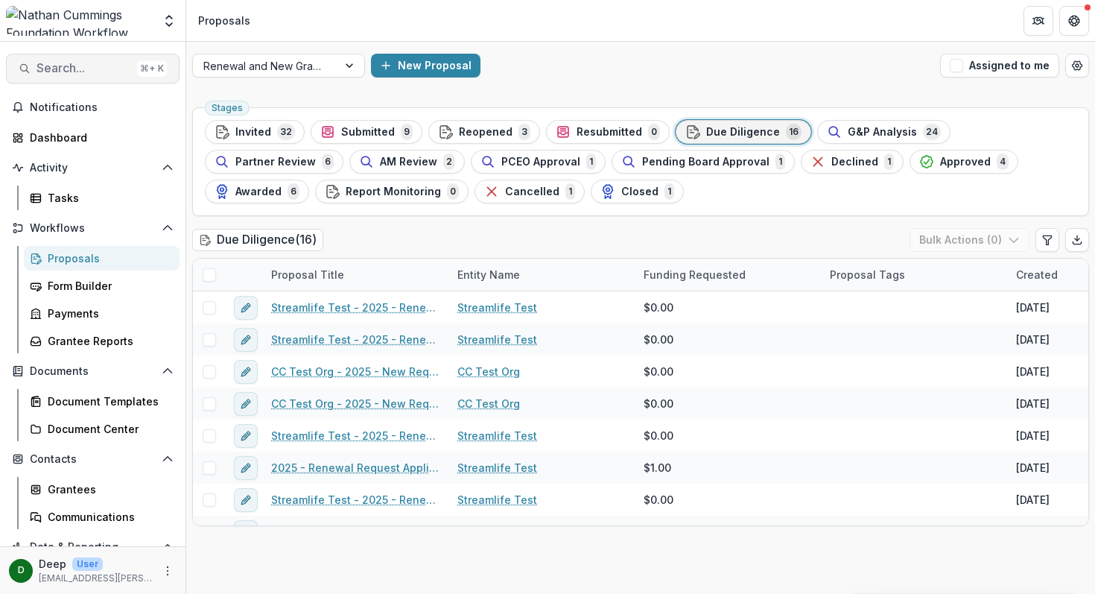
click at [87, 67] on span "Search..." at bounding box center [83, 68] width 95 height 14
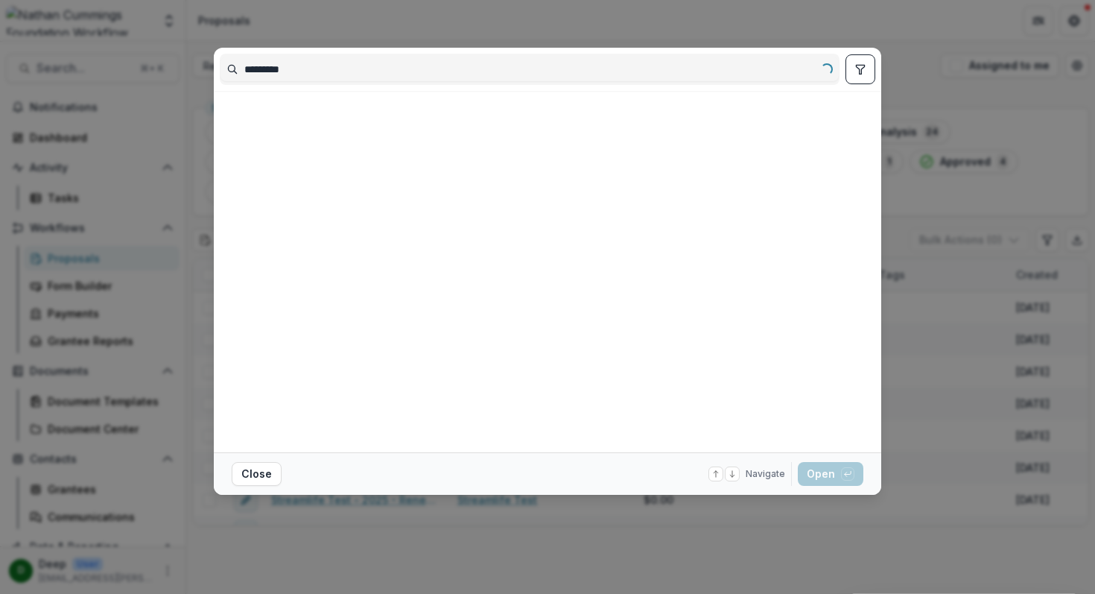
type input "*********"
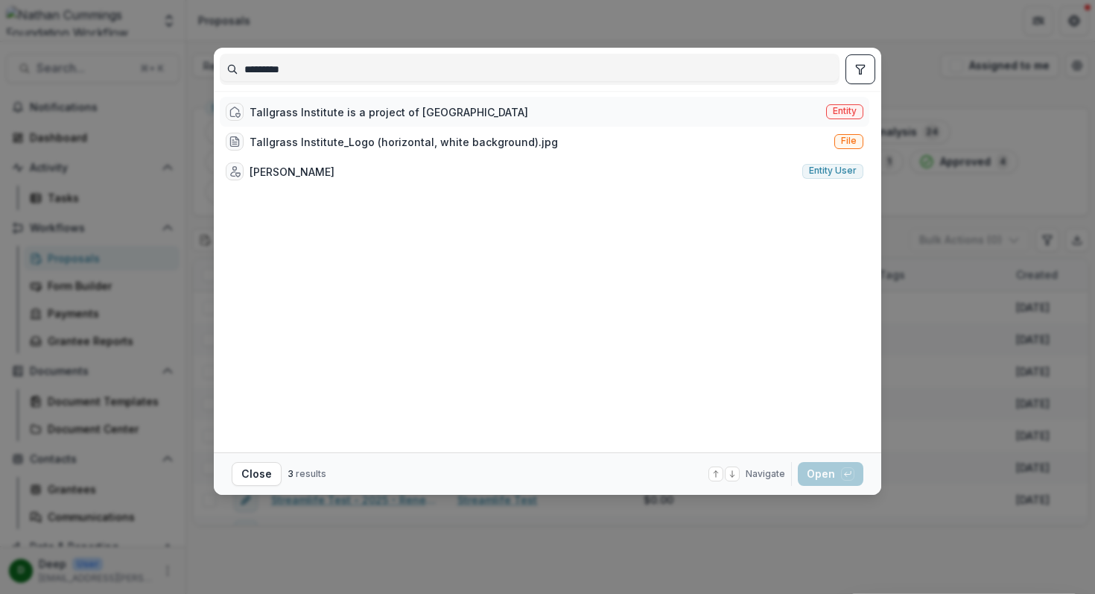
click at [742, 108] on div "Tallgrass Institute is a project of Earth Island Institute Entity" at bounding box center [544, 112] width 649 height 30
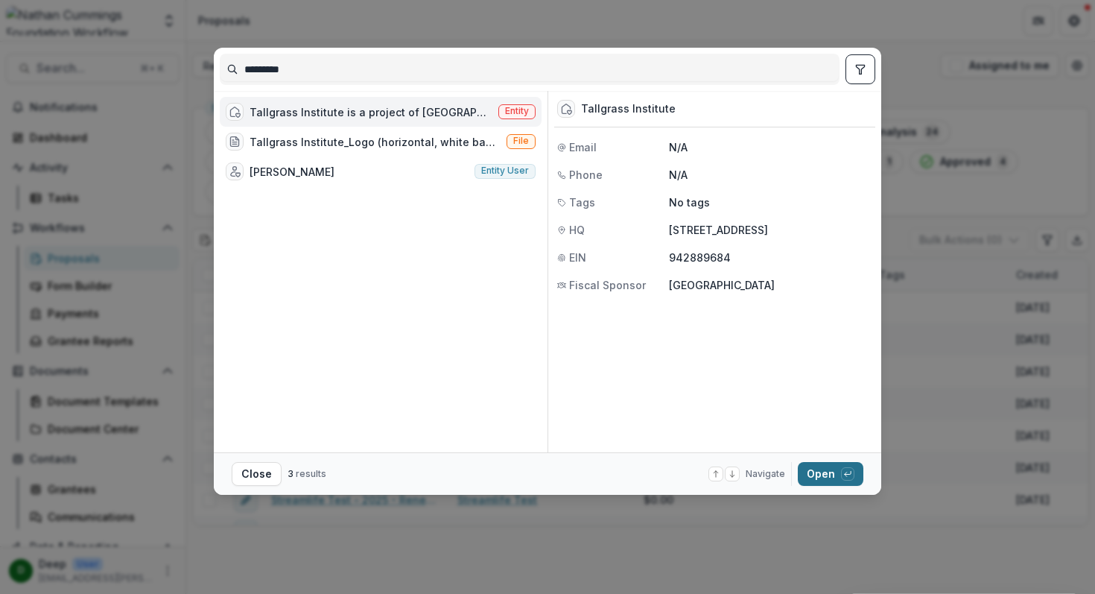
click at [818, 473] on button "Open with enter key" at bounding box center [831, 474] width 66 height 24
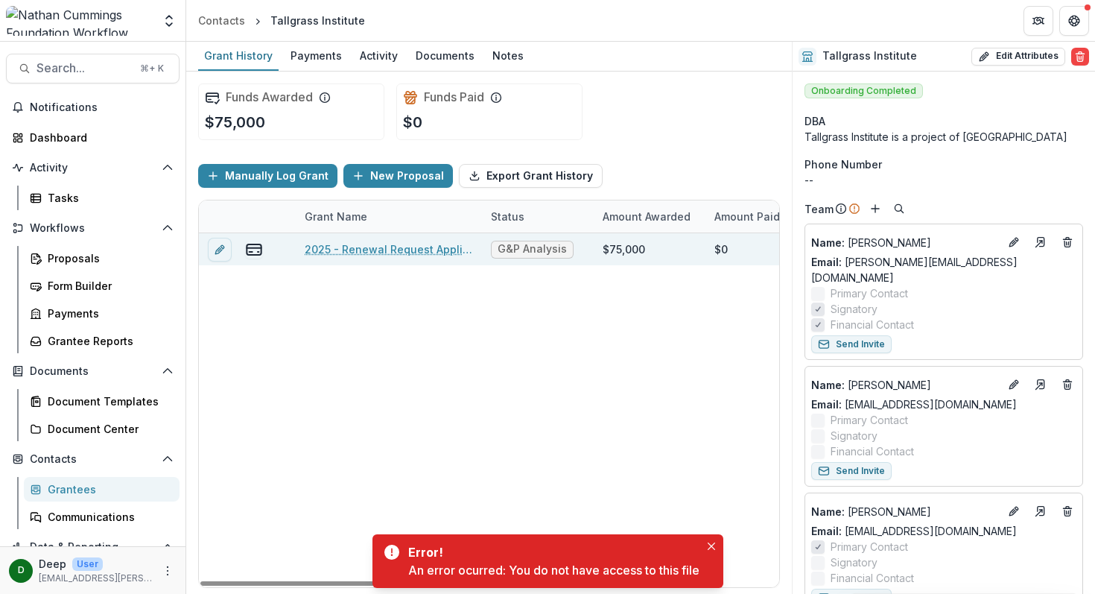
click at [399, 249] on link "2025 - Renewal Request Application" at bounding box center [389, 249] width 168 height 16
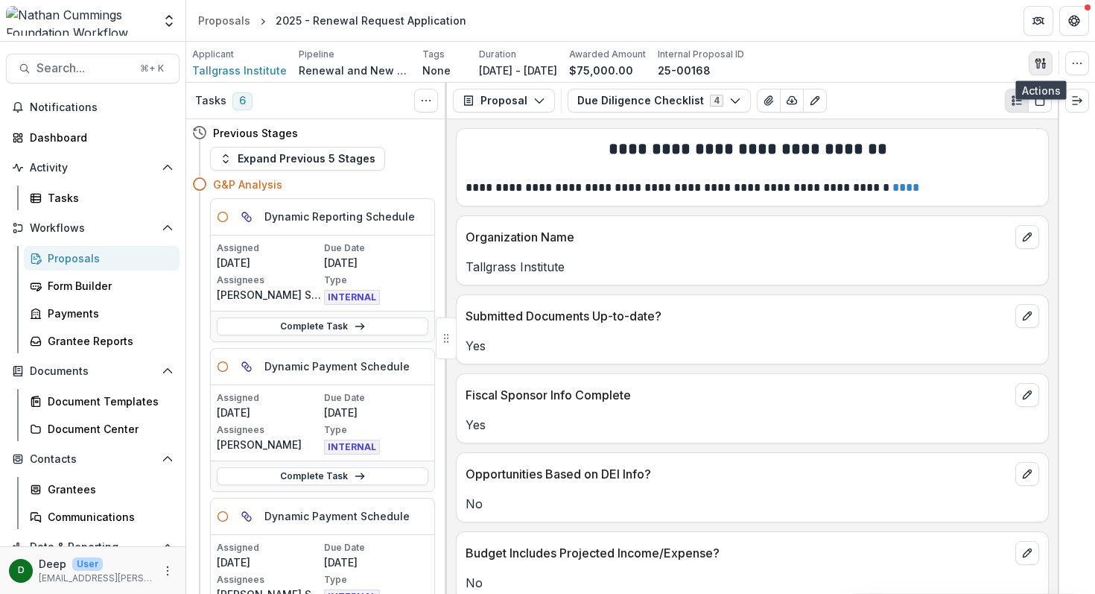
click at [1037, 71] on button "button" at bounding box center [1040, 63] width 24 height 24
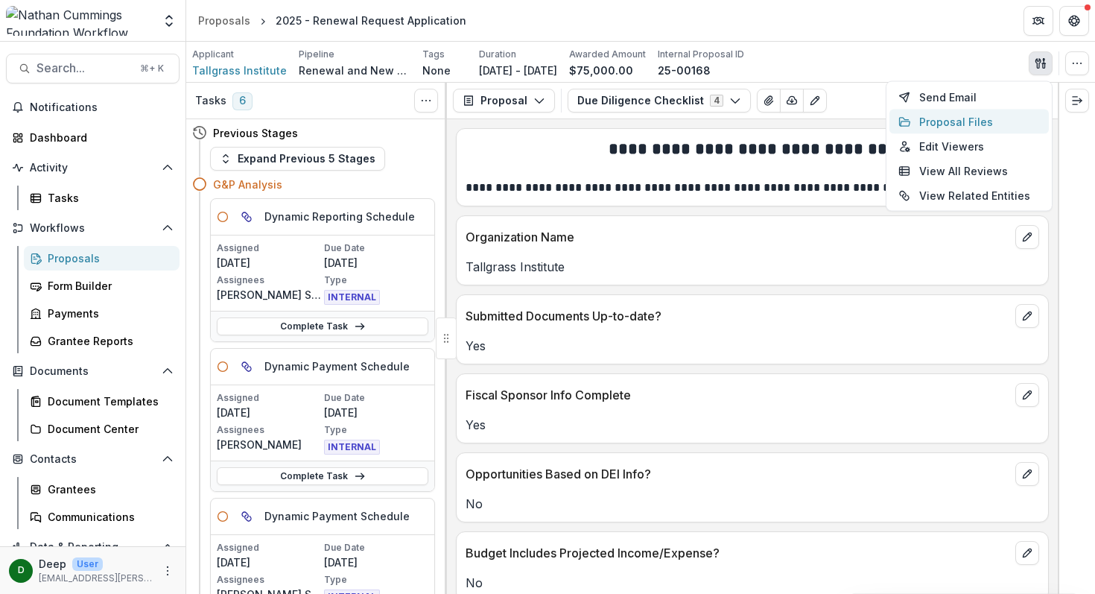
click at [957, 127] on button "Proposal Files" at bounding box center [968, 121] width 159 height 25
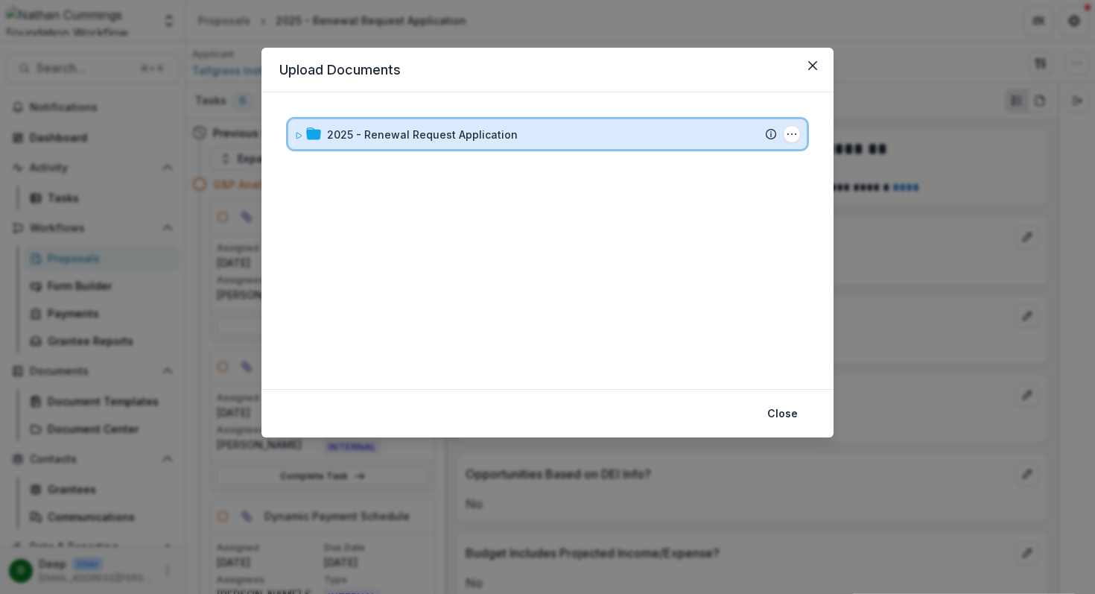
click at [518, 137] on div "2025 - Renewal Request Application" at bounding box center [552, 135] width 450 height 16
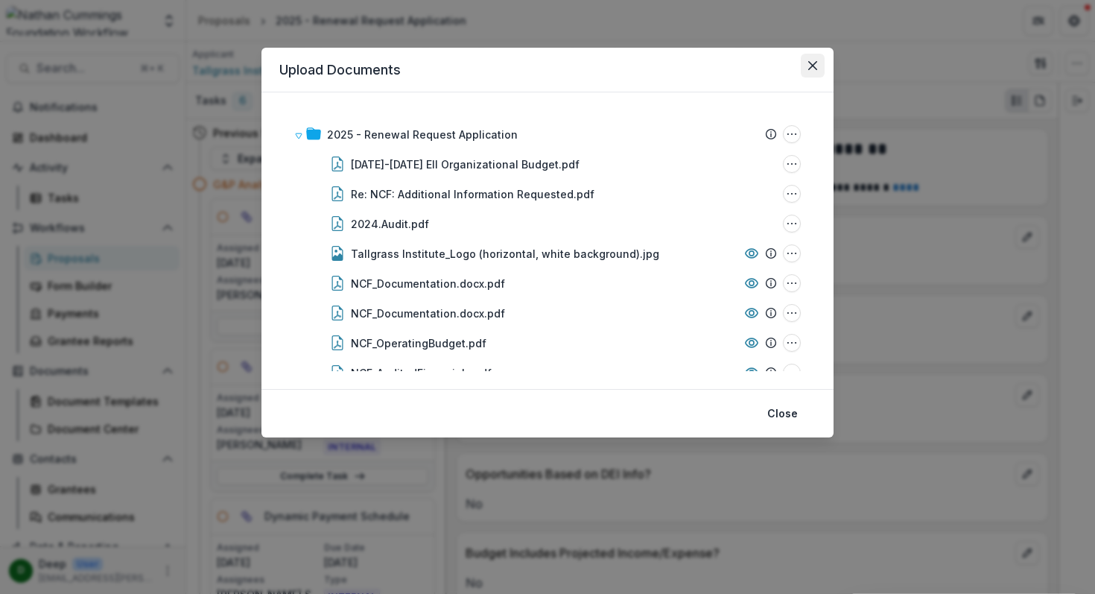
click at [816, 68] on icon "Close" at bounding box center [812, 65] width 9 height 9
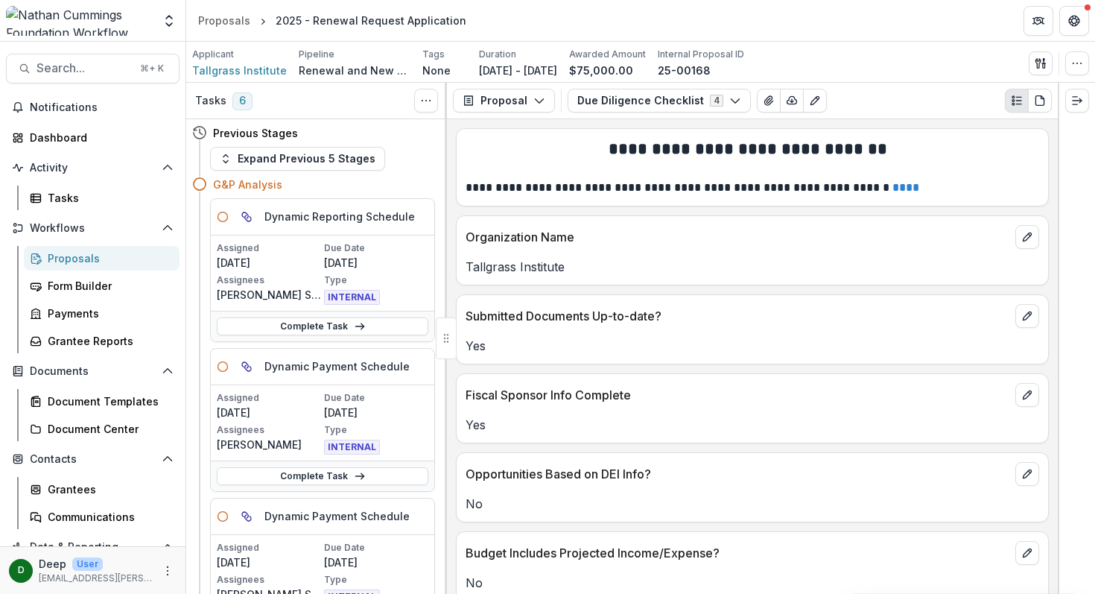
click at [928, 47] on div "Applicant Tallgrass Institute Pipeline Renewal and New Grants Pipeline Tags Non…" at bounding box center [640, 62] width 909 height 41
click at [448, 152] on div "**********" at bounding box center [752, 356] width 611 height 474
click at [850, 105] on div "Due Diligence Checklist 4 Forms (4) Renewal Request Application PCEO Preview In…" at bounding box center [809, 101] width 484 height 24
click at [847, 121] on div "**********" at bounding box center [752, 356] width 611 height 474
